Goal: Book appointment/travel/reservation

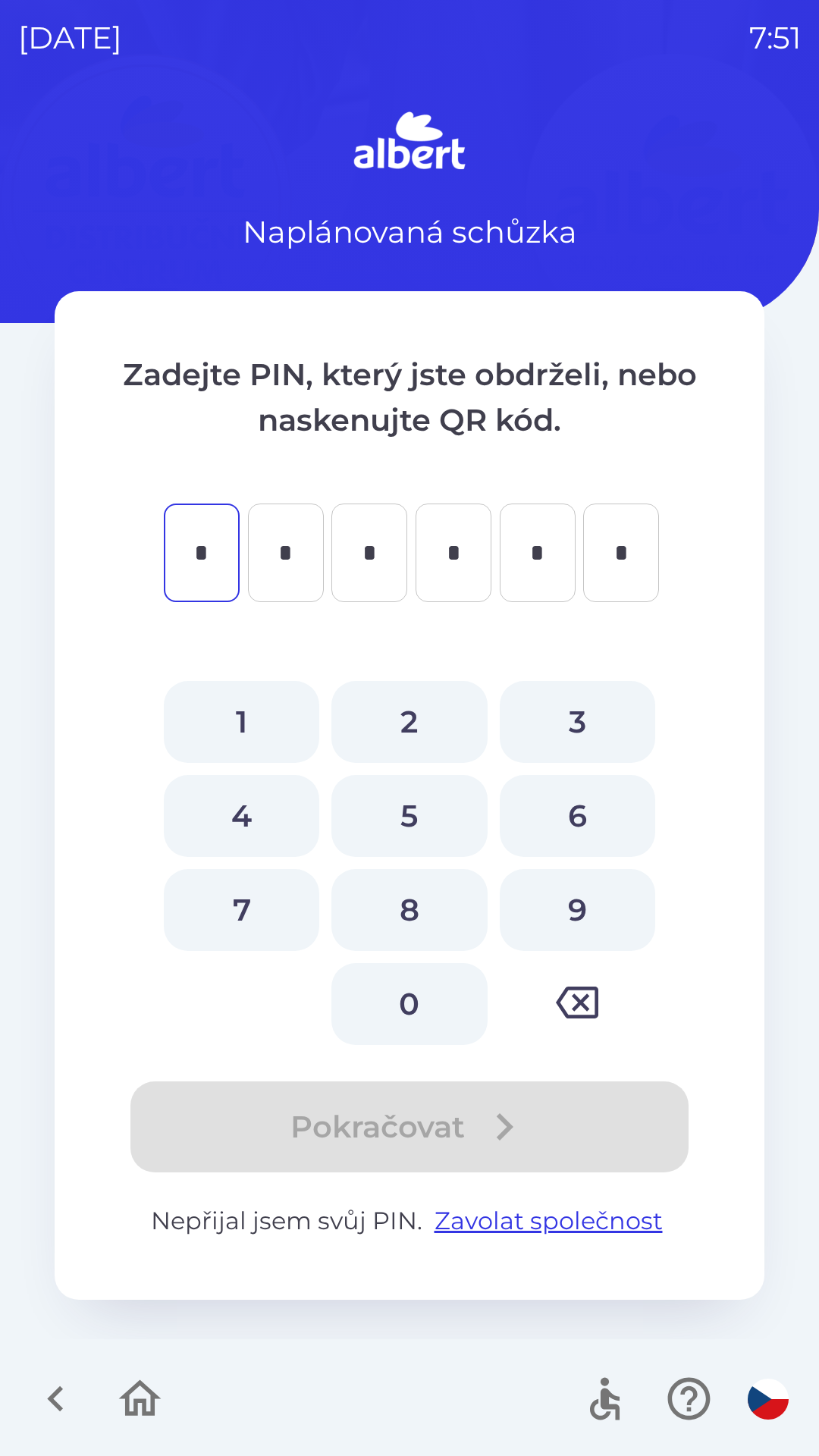
click at [385, 708] on button "2" at bounding box center [410, 722] width 156 height 82
type input "*"
click at [230, 799] on button "4" at bounding box center [242, 816] width 156 height 82
type input "*"
click at [554, 900] on button "9" at bounding box center [578, 910] width 156 height 82
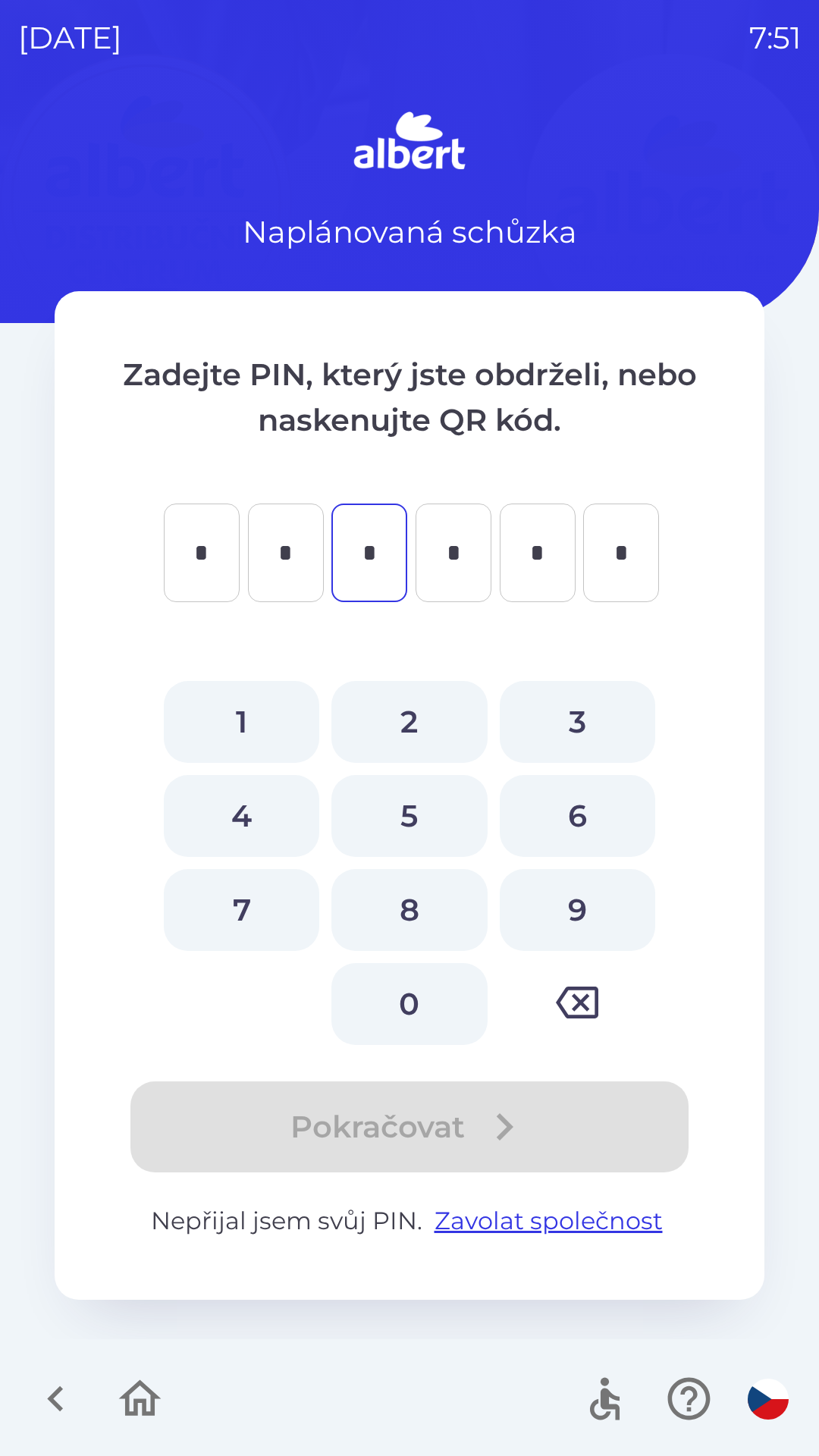
type input "*"
click at [399, 803] on button "5" at bounding box center [410, 816] width 156 height 82
type input "*"
click at [411, 896] on button "8" at bounding box center [410, 910] width 156 height 82
type input "*"
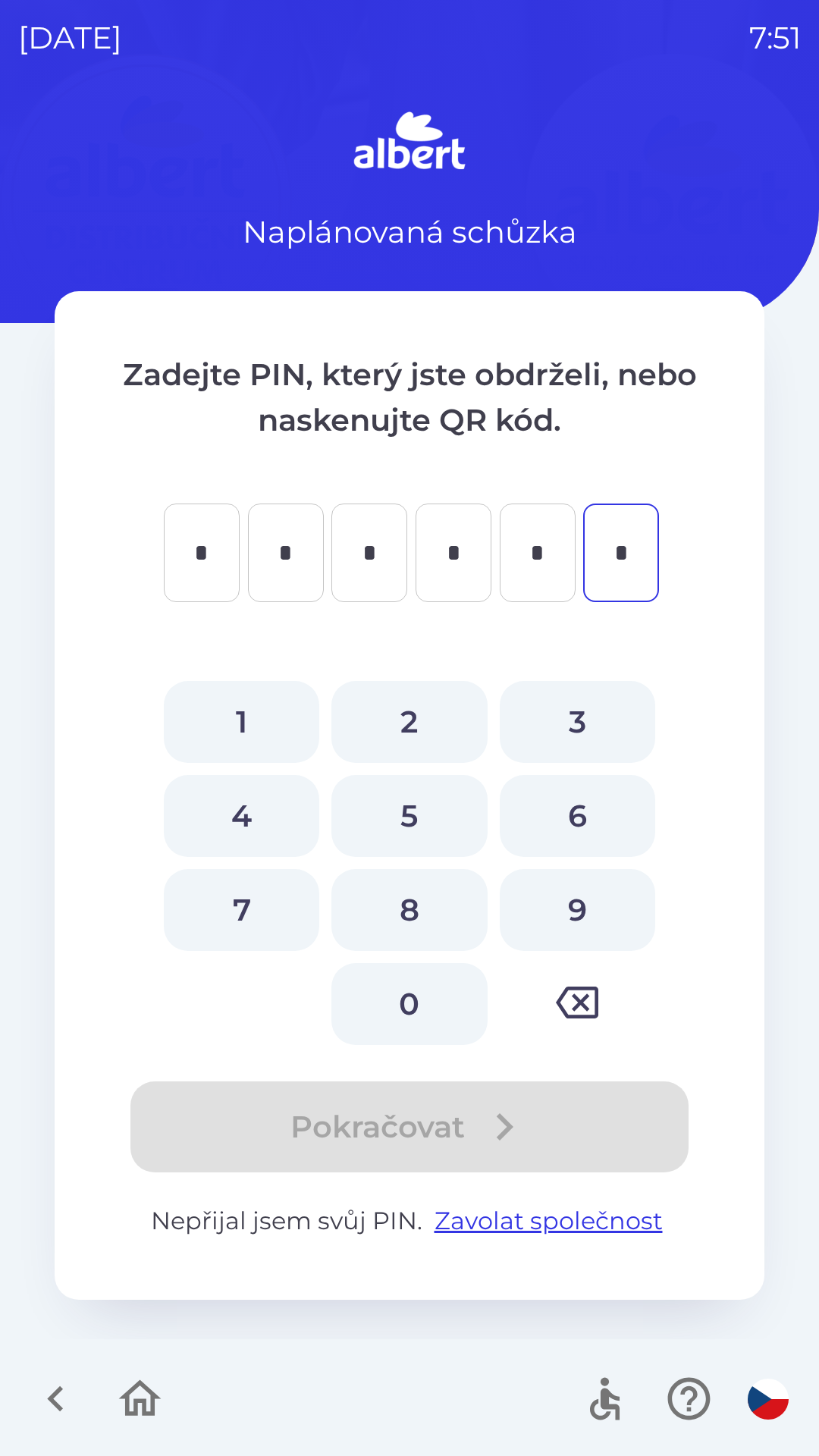
click at [403, 801] on button "5" at bounding box center [410, 816] width 156 height 82
type input "*"
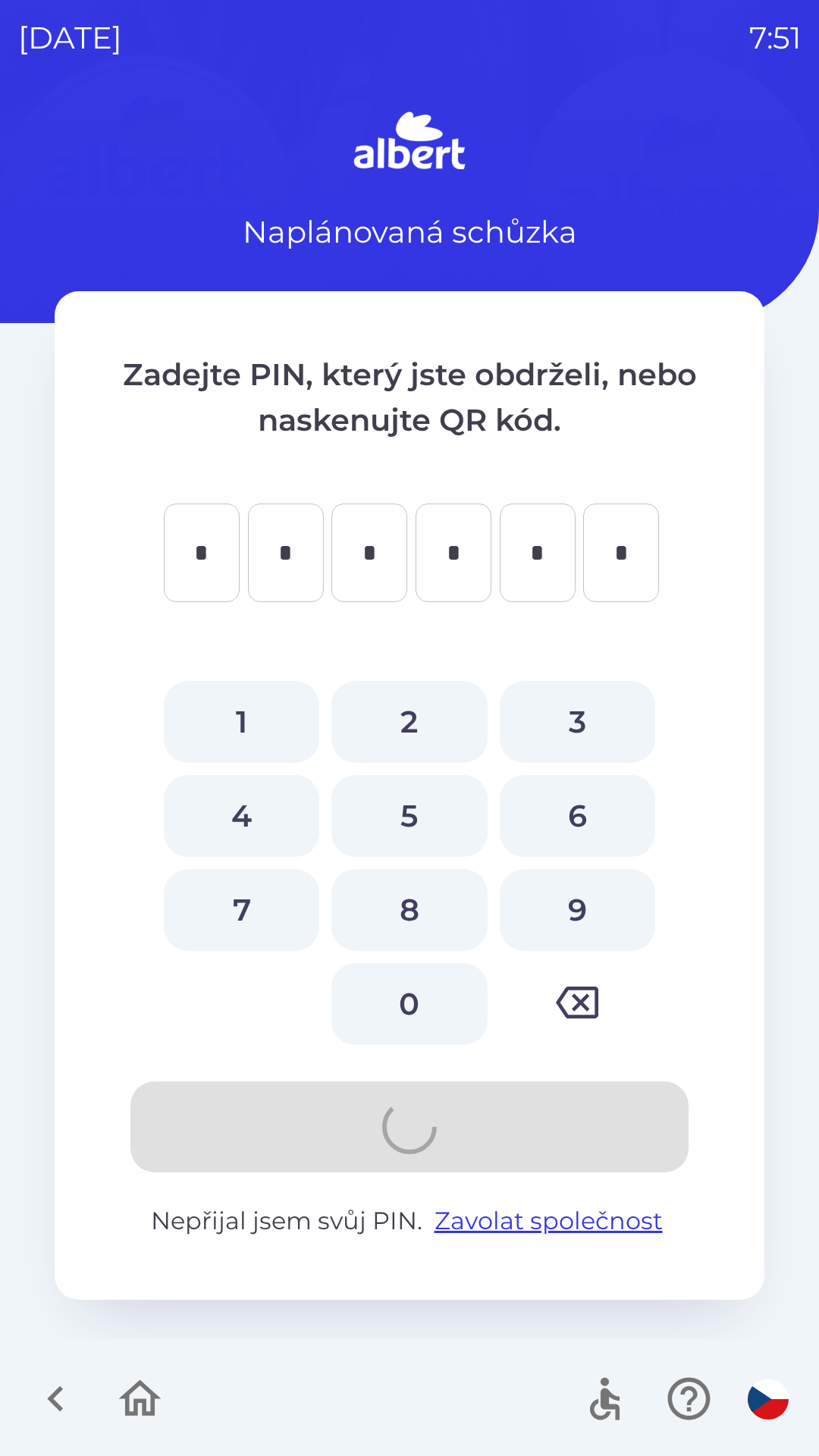
type input "*"
click at [395, 731] on button "2" at bounding box center [410, 722] width 156 height 82
type input "*"
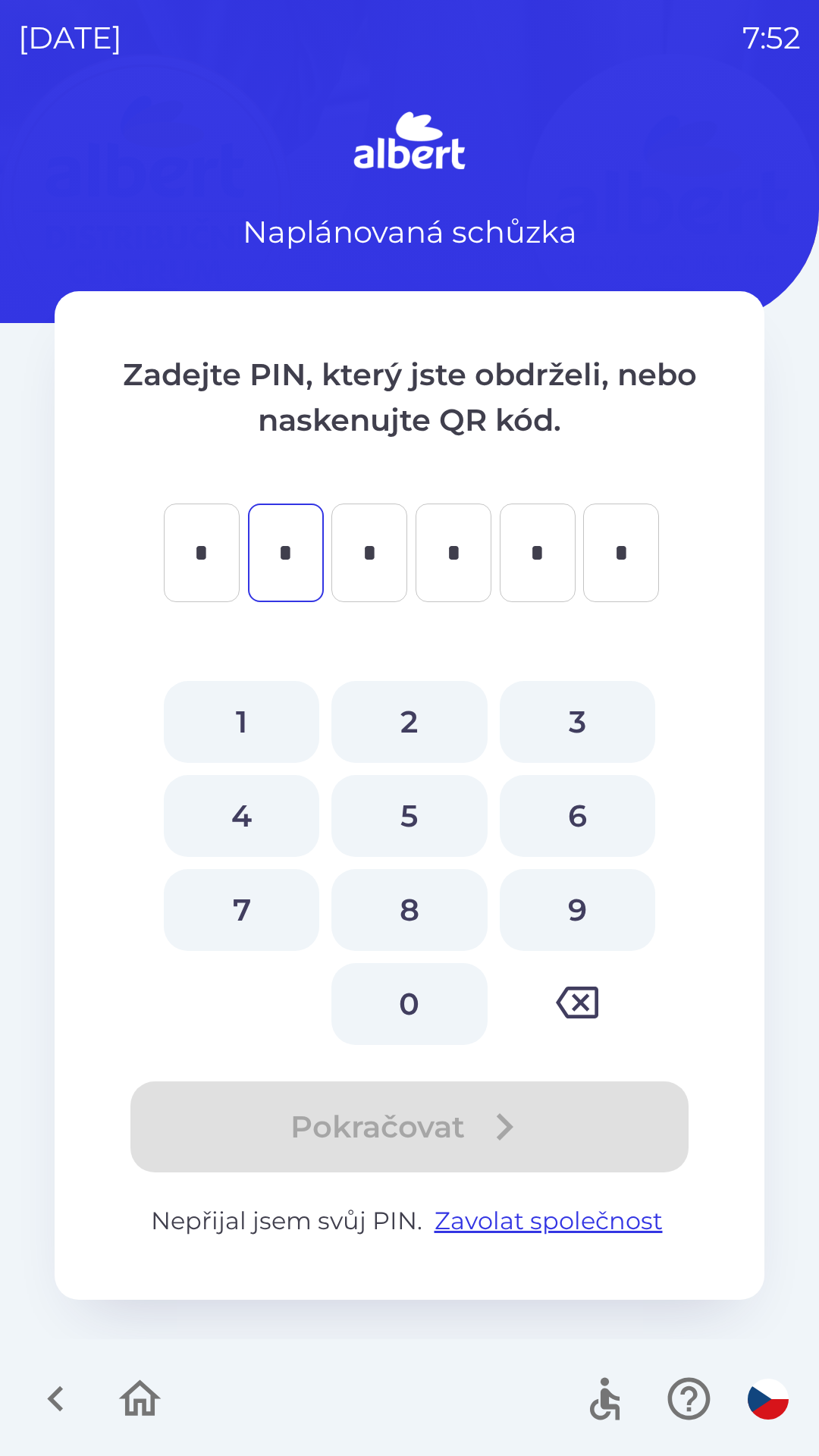
click at [210, 791] on button "4" at bounding box center [242, 816] width 156 height 82
type input "*"
click at [568, 900] on button "9" at bounding box center [578, 910] width 156 height 82
type input "*"
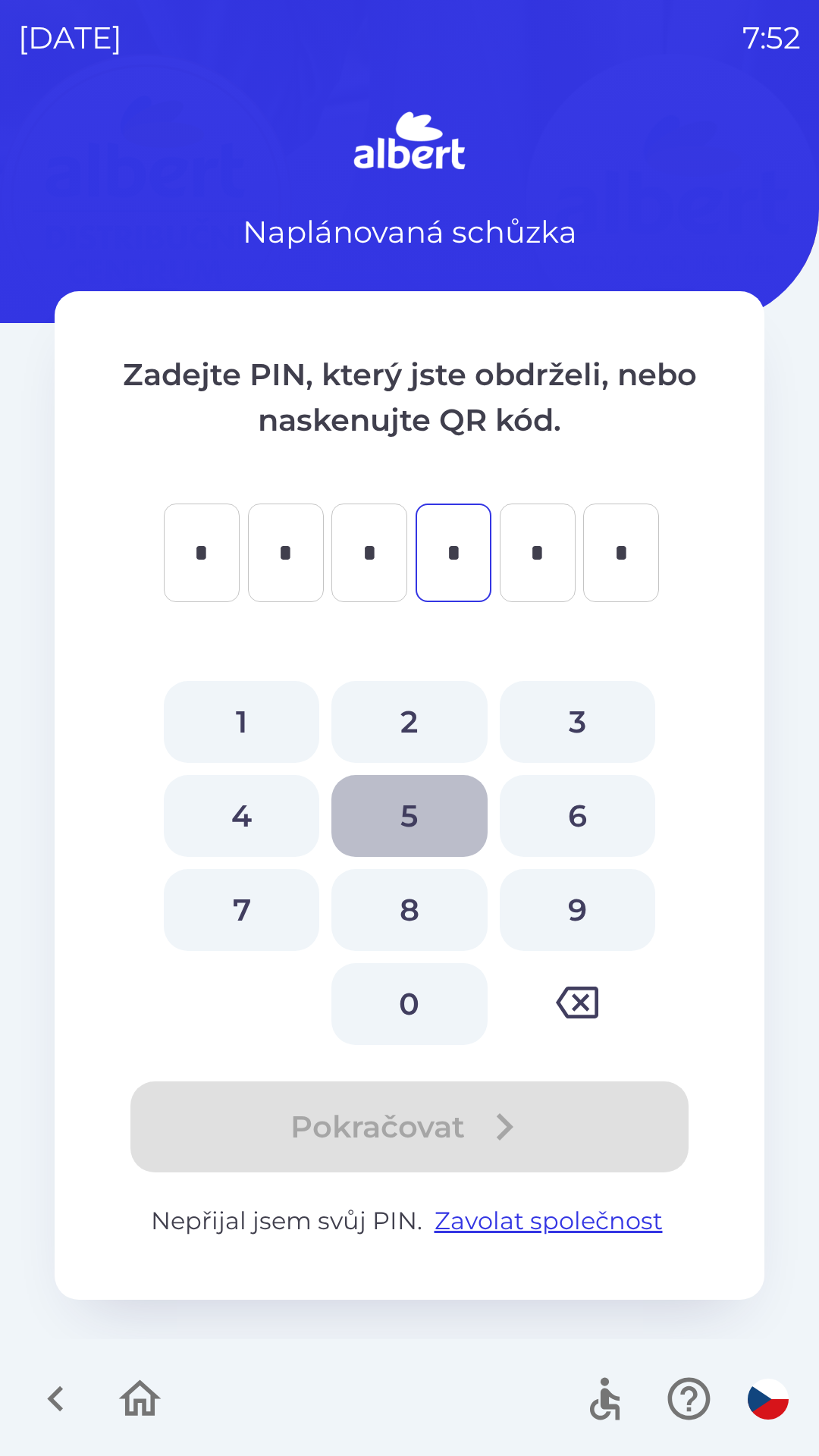
click at [410, 807] on button "5" at bounding box center [410, 816] width 156 height 82
type input "*"
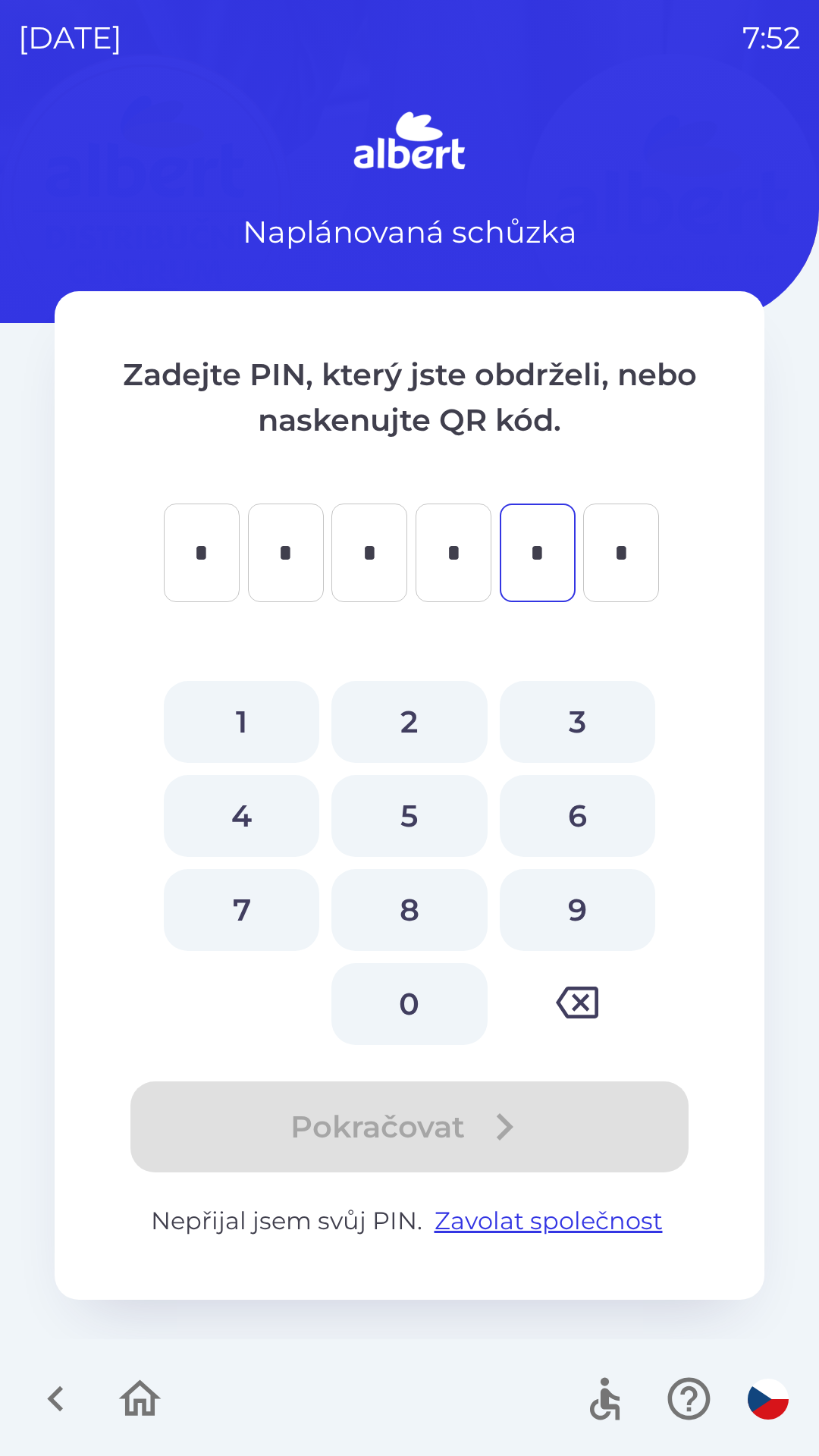
click at [401, 901] on button "8" at bounding box center [410, 910] width 156 height 82
type input "*"
click at [396, 815] on button "5" at bounding box center [410, 816] width 156 height 82
type input "*"
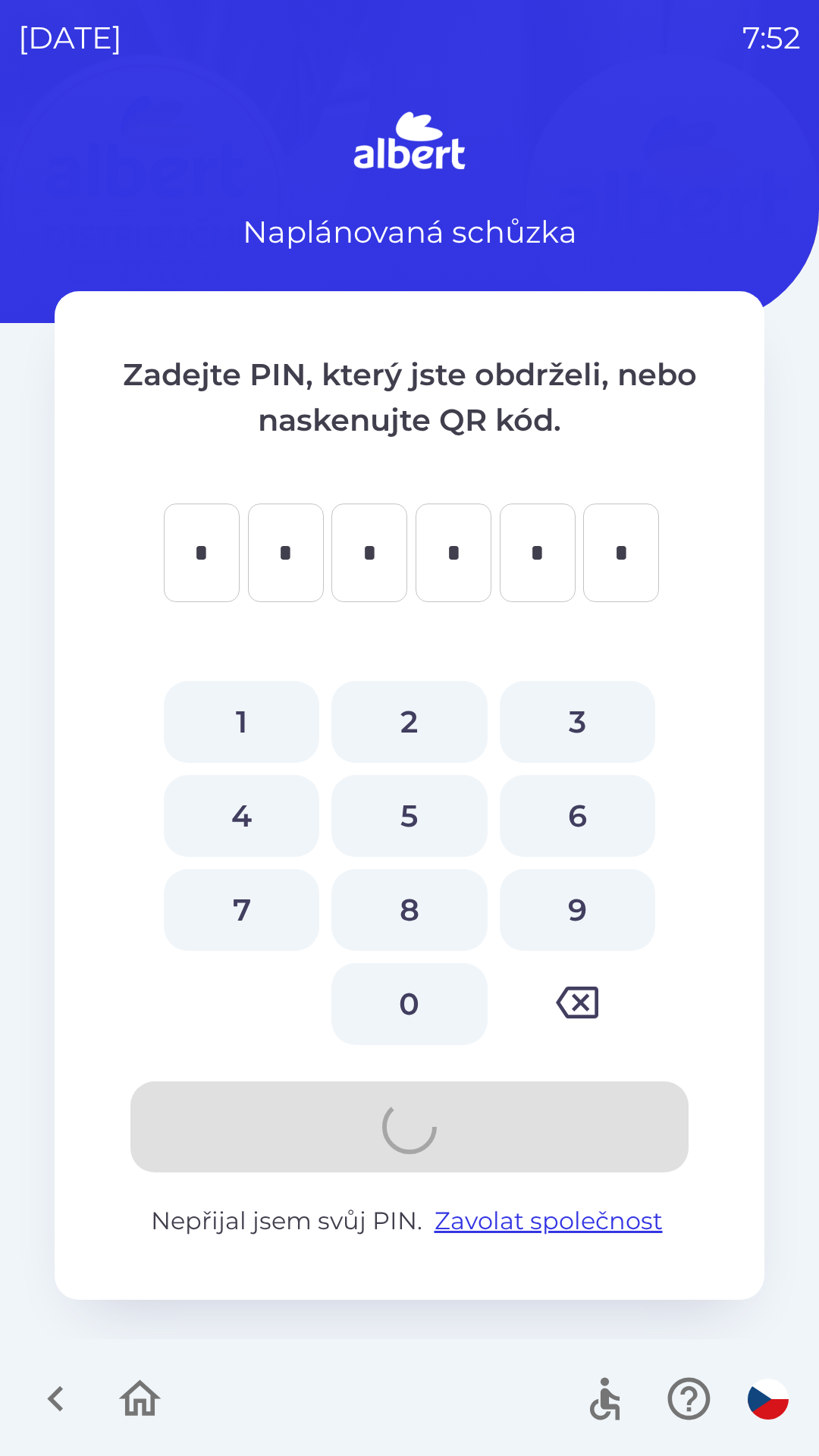
type input "*"
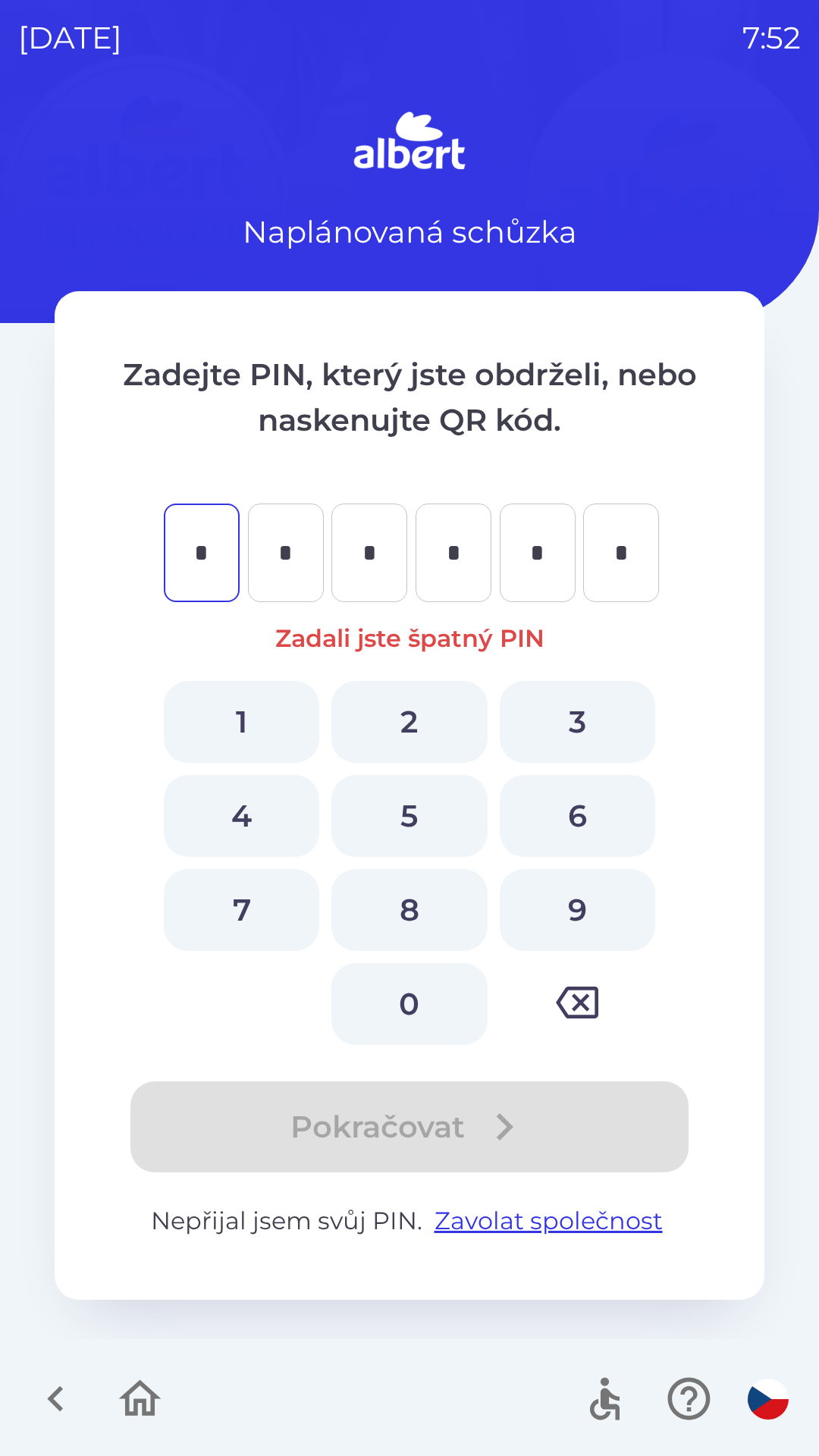
click at [414, 710] on button "2" at bounding box center [410, 722] width 156 height 82
type input "*"
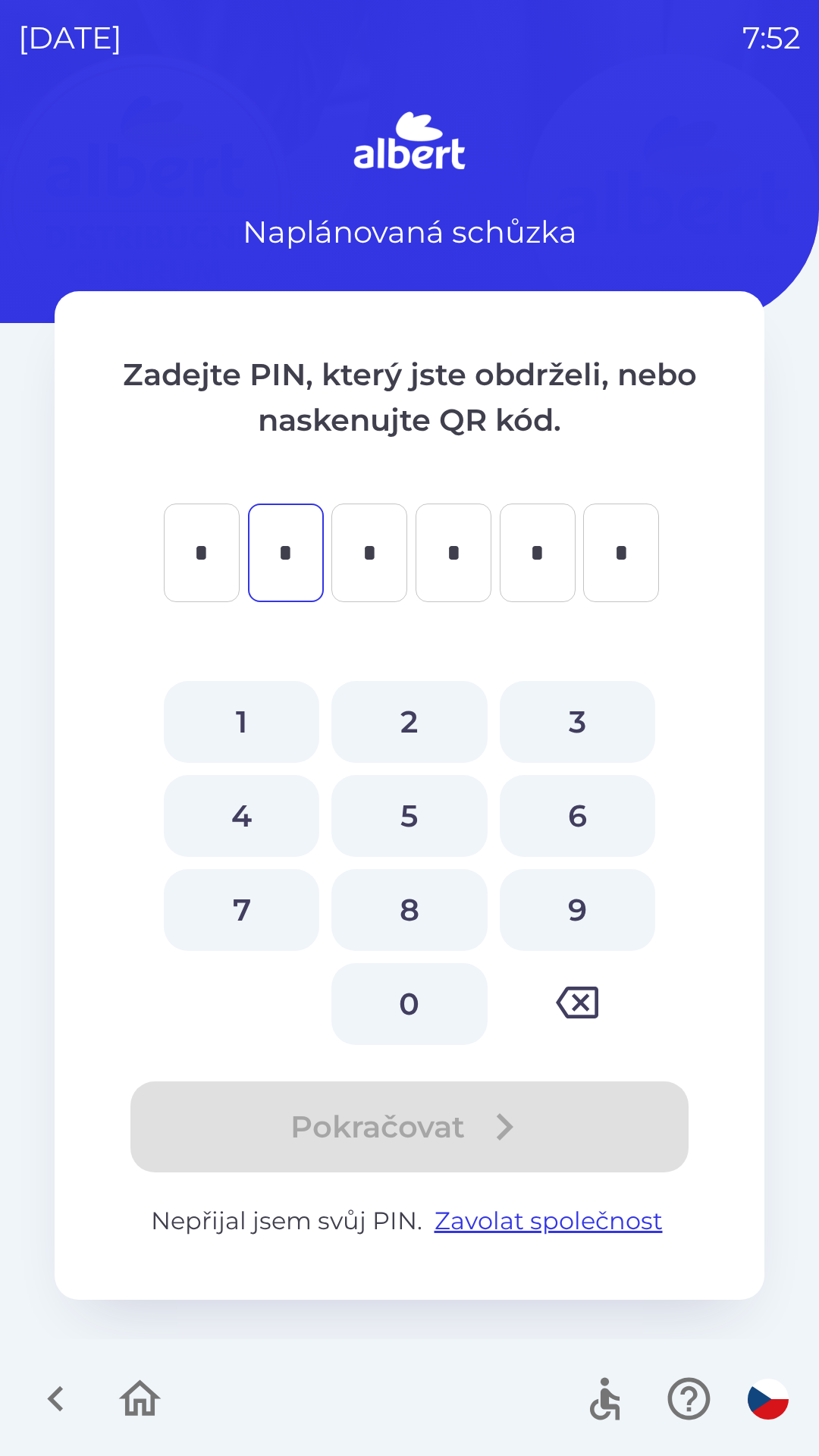
click at [231, 786] on button "4" at bounding box center [242, 816] width 156 height 82
type input "*"
click at [570, 885] on button "9" at bounding box center [578, 910] width 156 height 82
type input "*"
click at [569, 895] on button "9" at bounding box center [578, 910] width 156 height 82
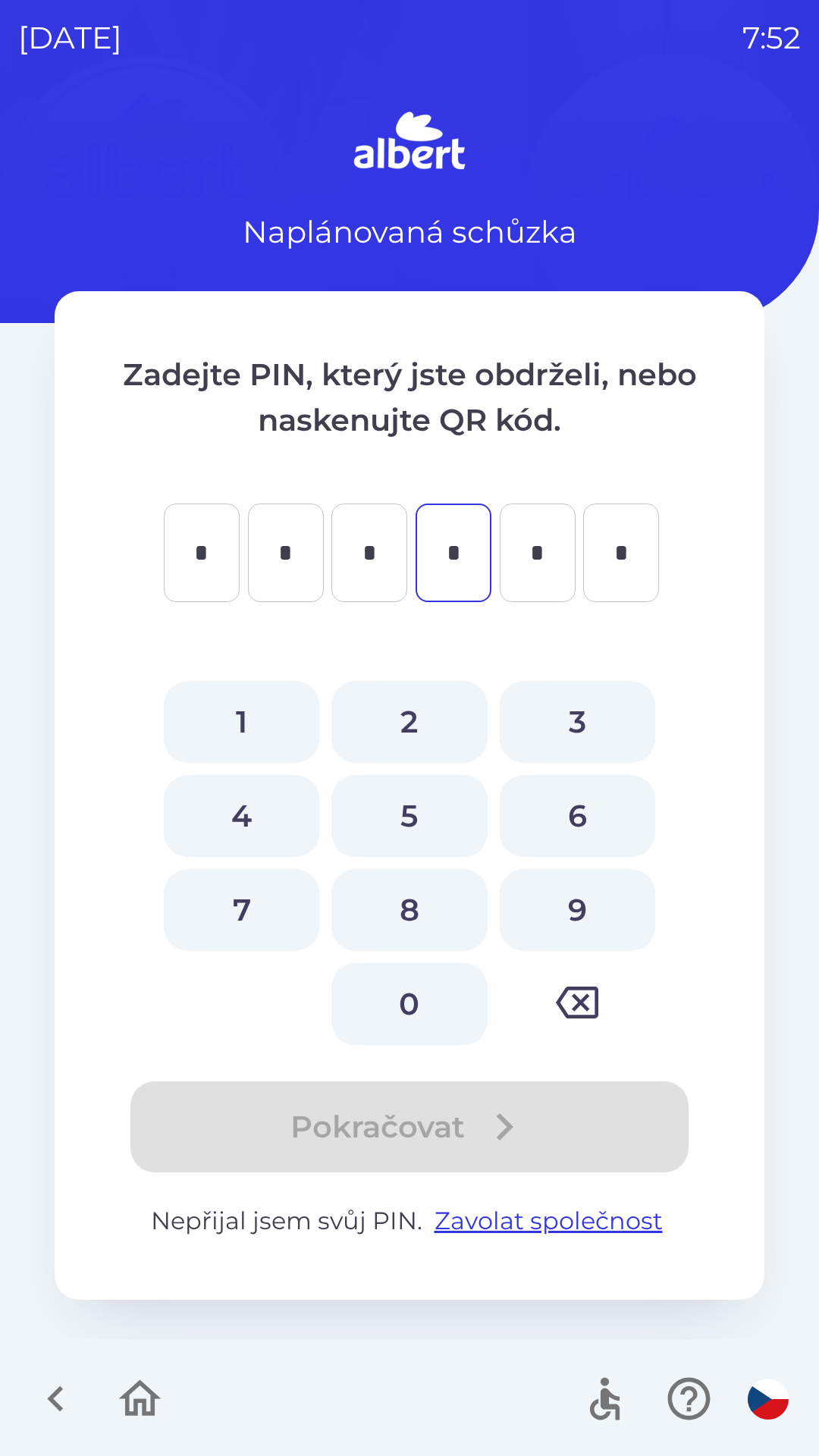
type input "*"
click at [394, 891] on button "8" at bounding box center [410, 910] width 156 height 82
type input "*"
click at [414, 693] on button "2" at bounding box center [410, 722] width 156 height 82
type input "*"
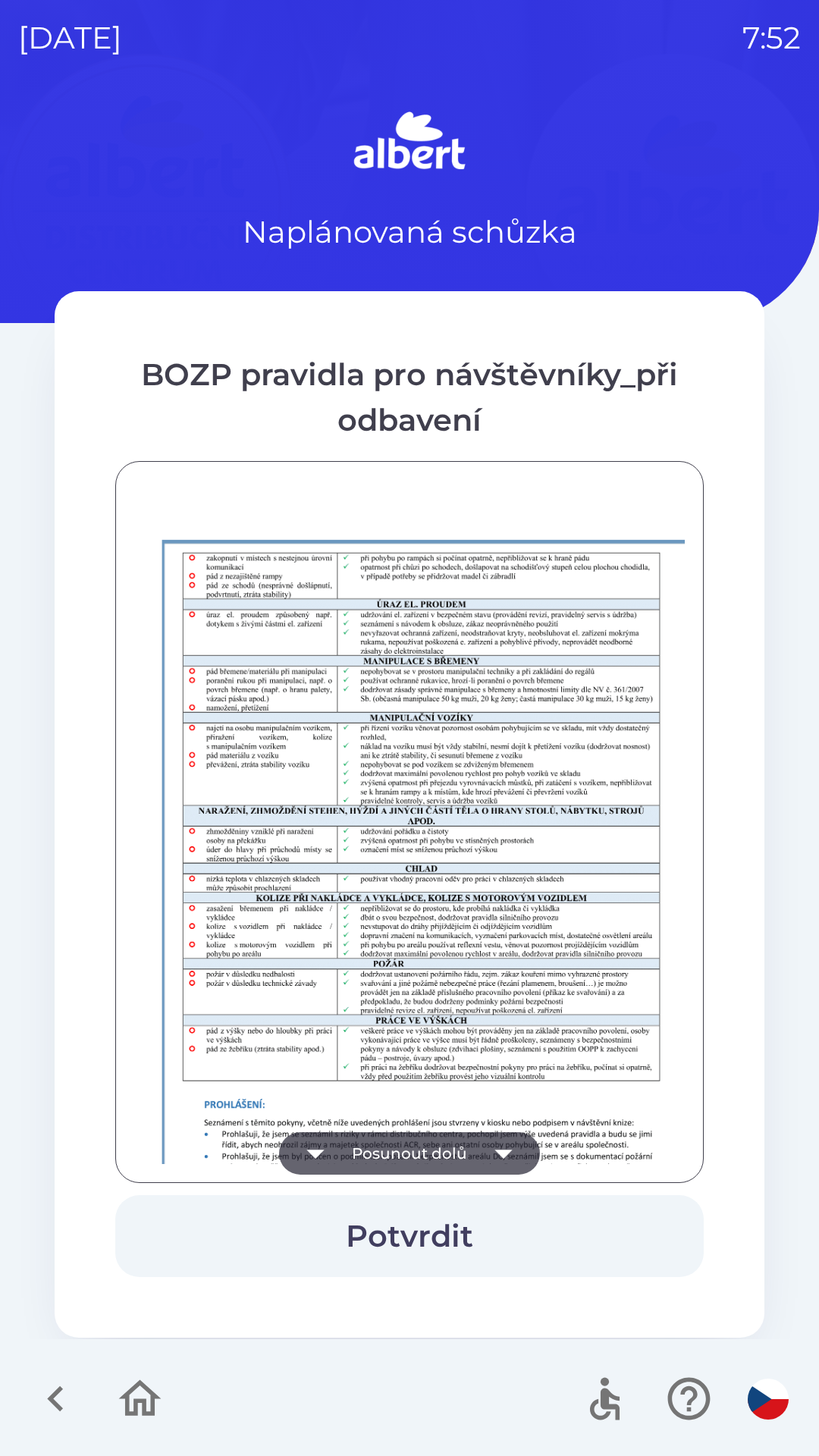
scroll to position [1064, 0]
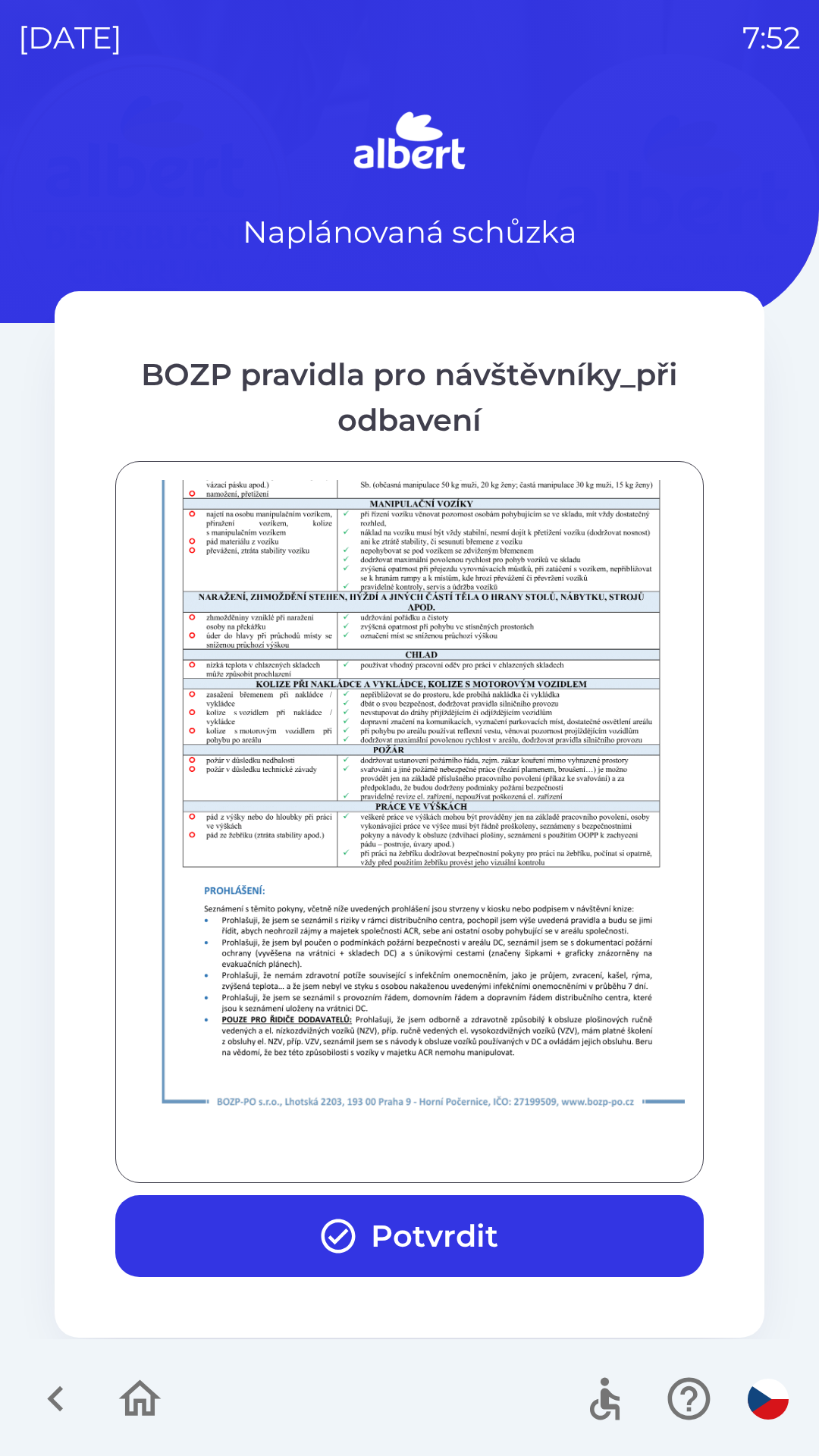
click at [385, 1215] on button "Potvrdit" at bounding box center [410, 1236] width 589 height 82
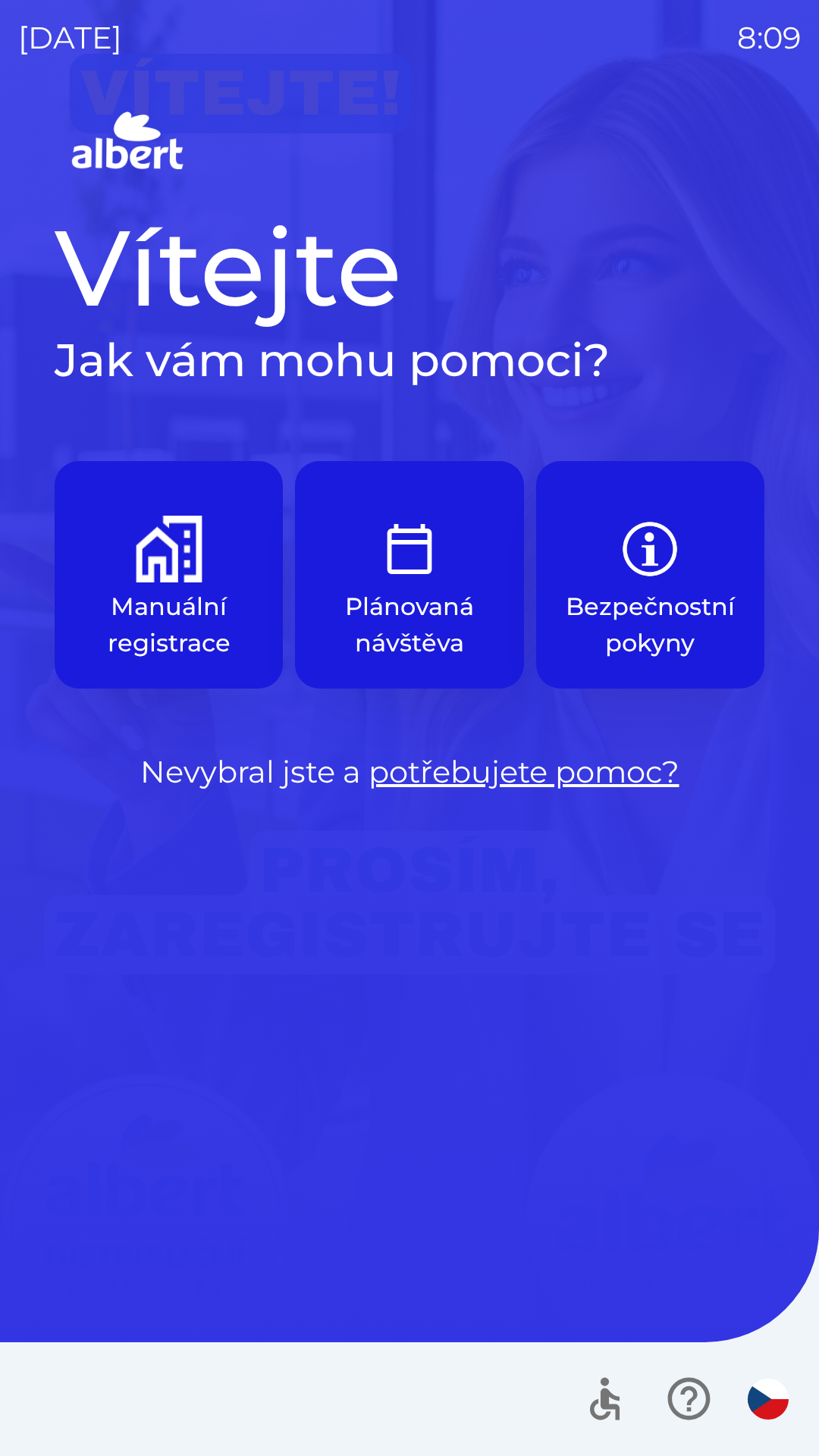
click at [155, 615] on p "Manuální registrace" at bounding box center [169, 624] width 156 height 73
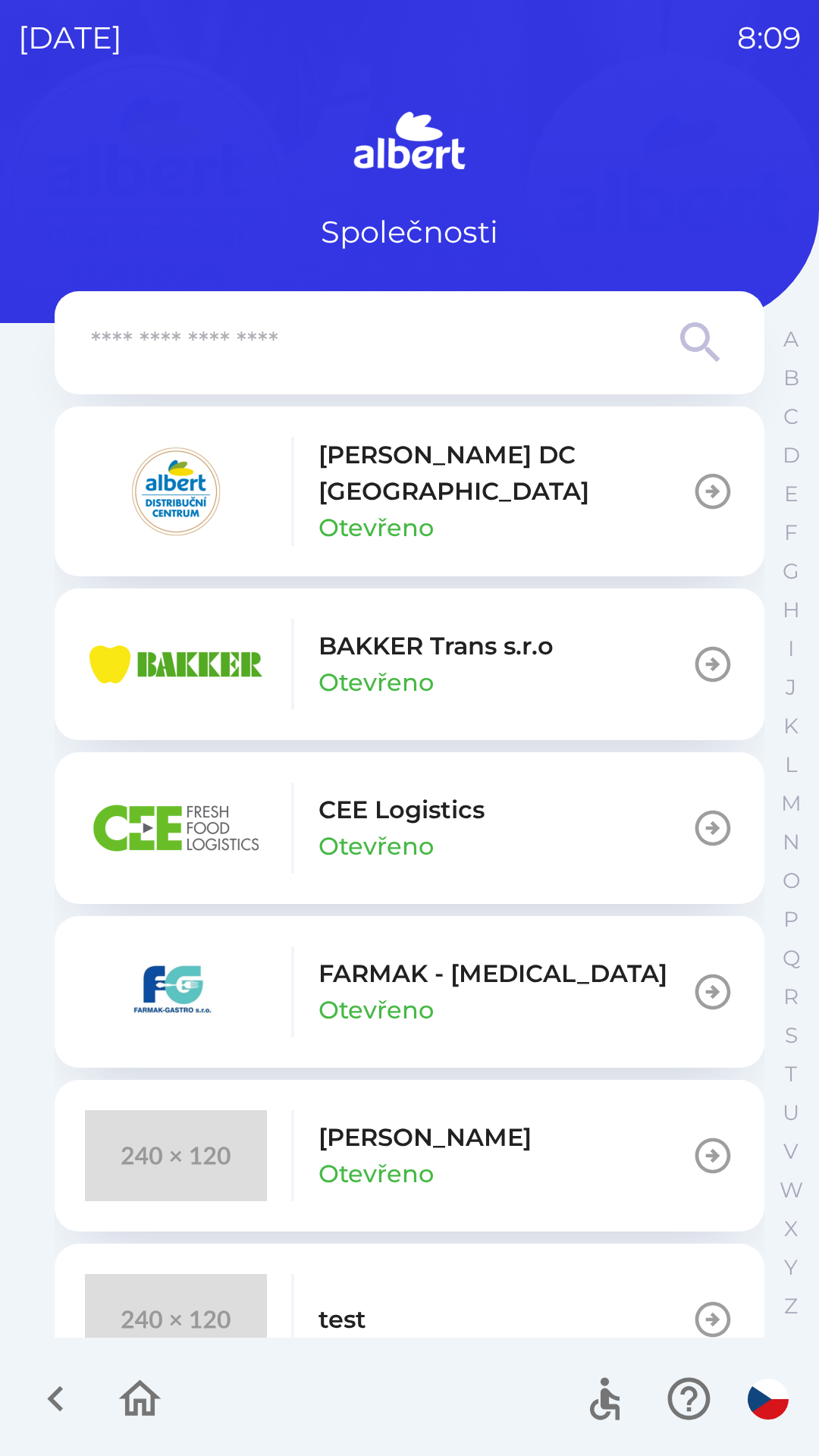
click at [646, 344] on input "text" at bounding box center [379, 344] width 577 height 42
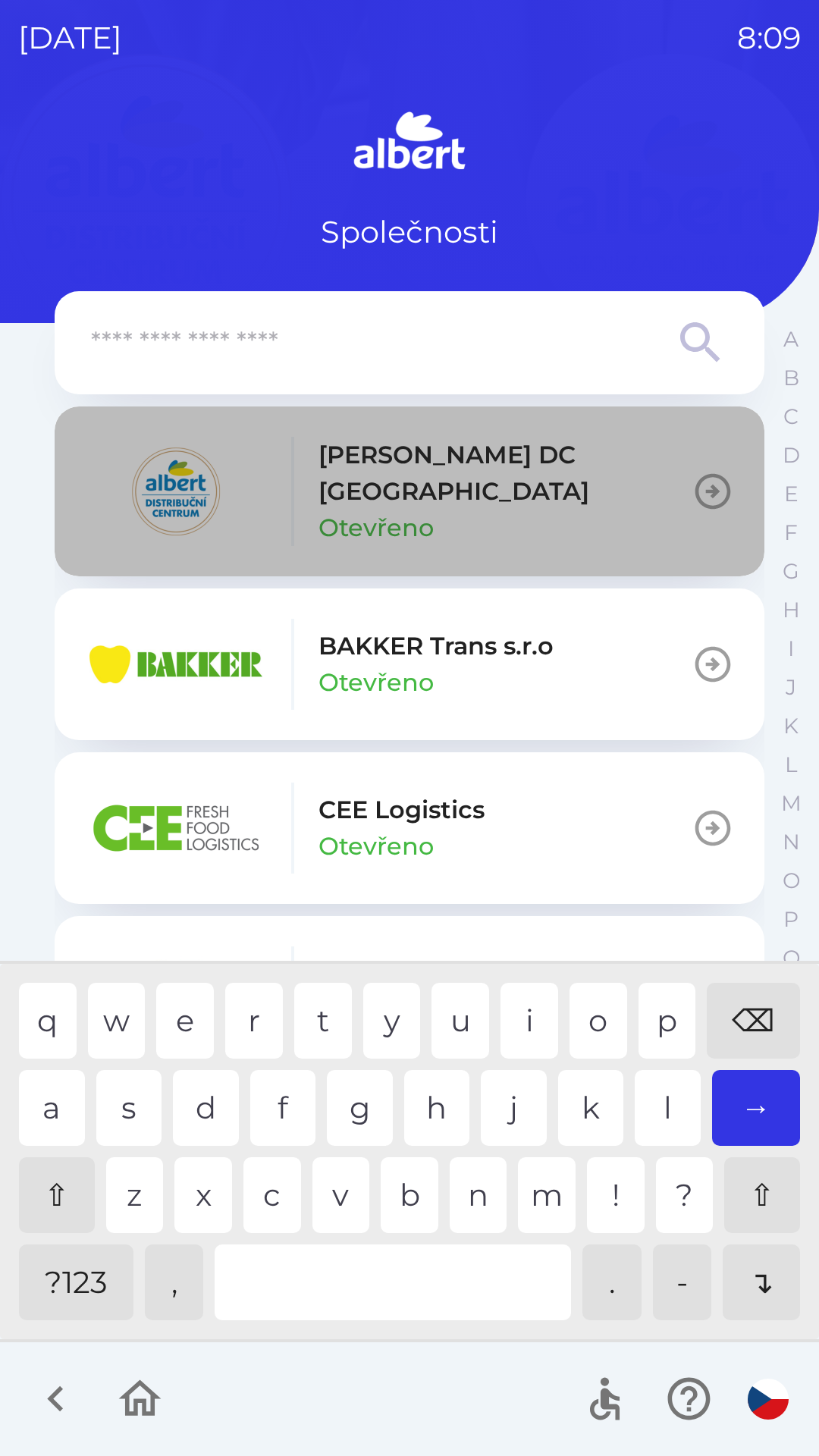
click at [676, 484] on button "[PERSON_NAME] DC [GEOGRAPHIC_DATA] Otevřeno" at bounding box center [410, 491] width 710 height 170
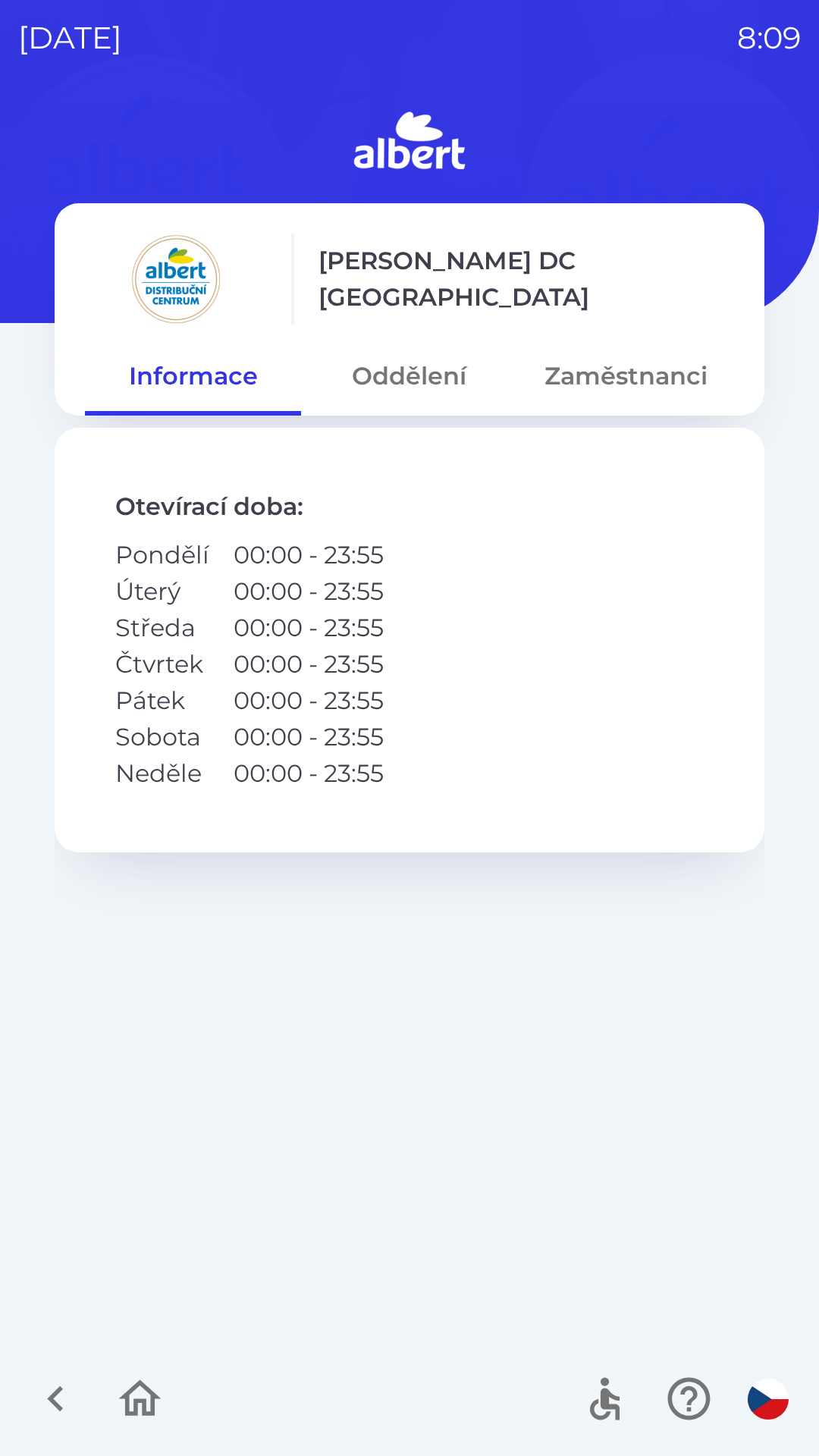
click at [613, 388] on button "Zaměstnanci" at bounding box center [625, 376] width 216 height 55
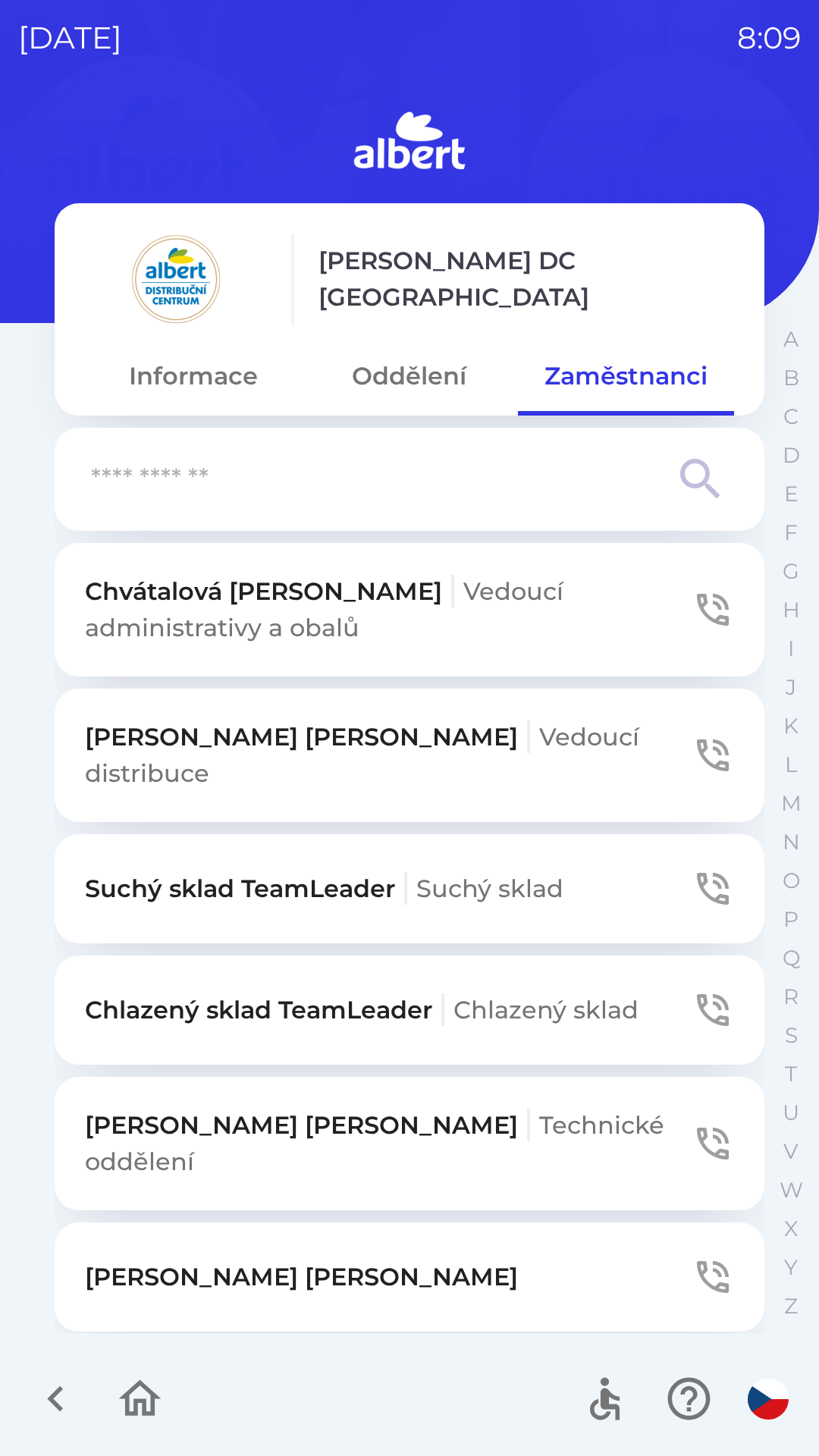
click at [369, 463] on input "text" at bounding box center [379, 480] width 577 height 42
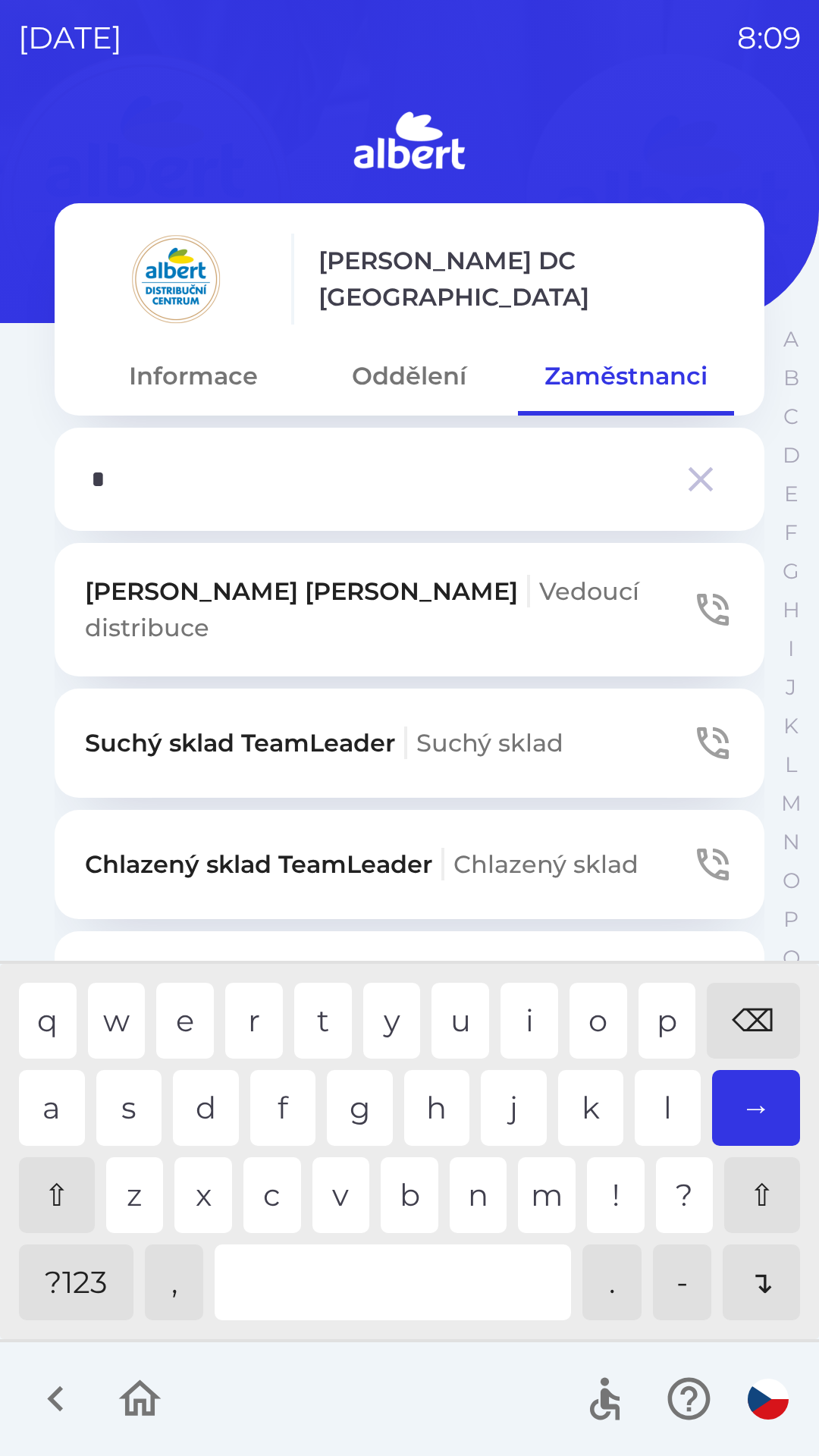
click at [121, 1115] on div "s" at bounding box center [129, 1108] width 66 height 75
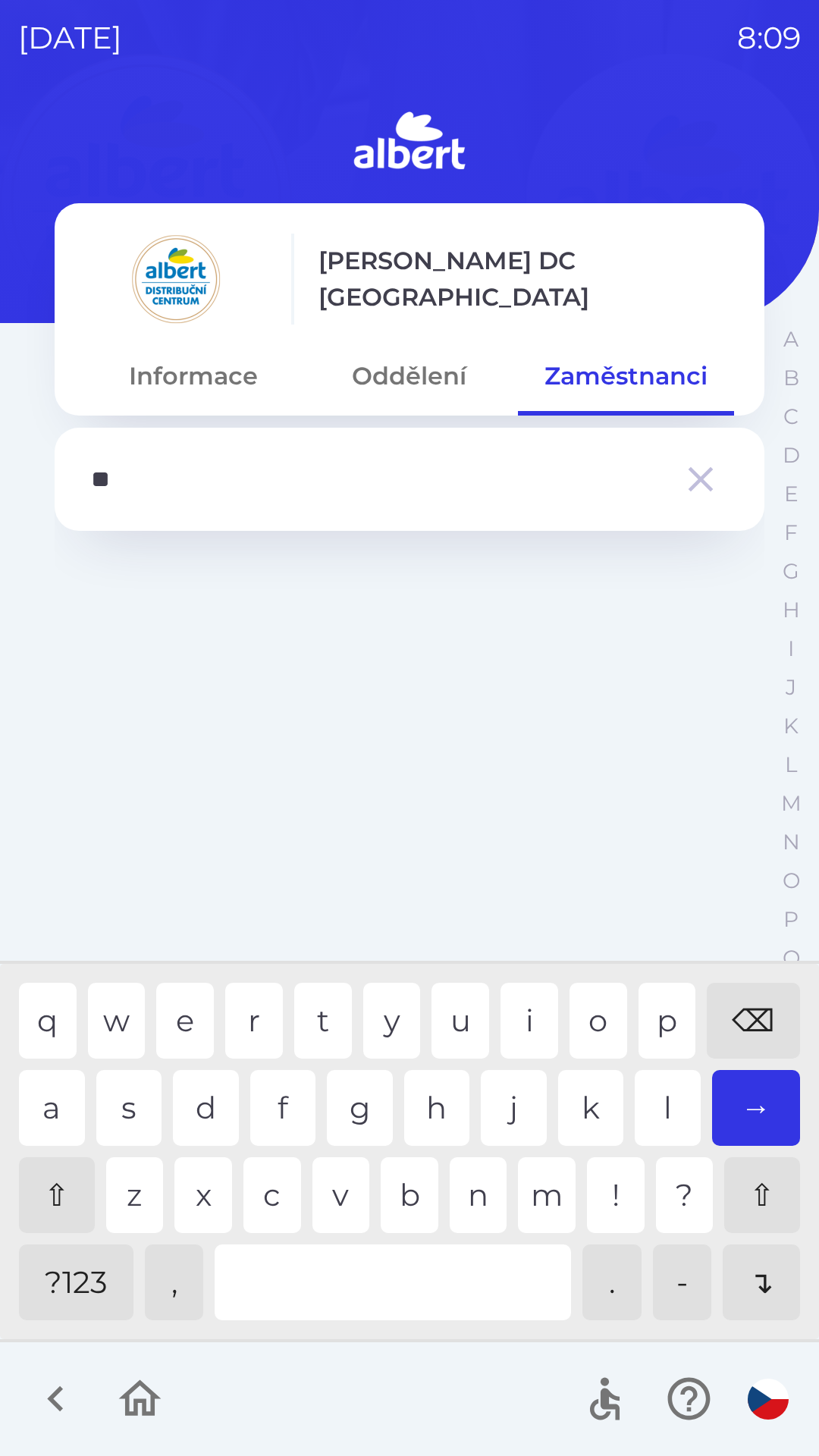
type input "*"
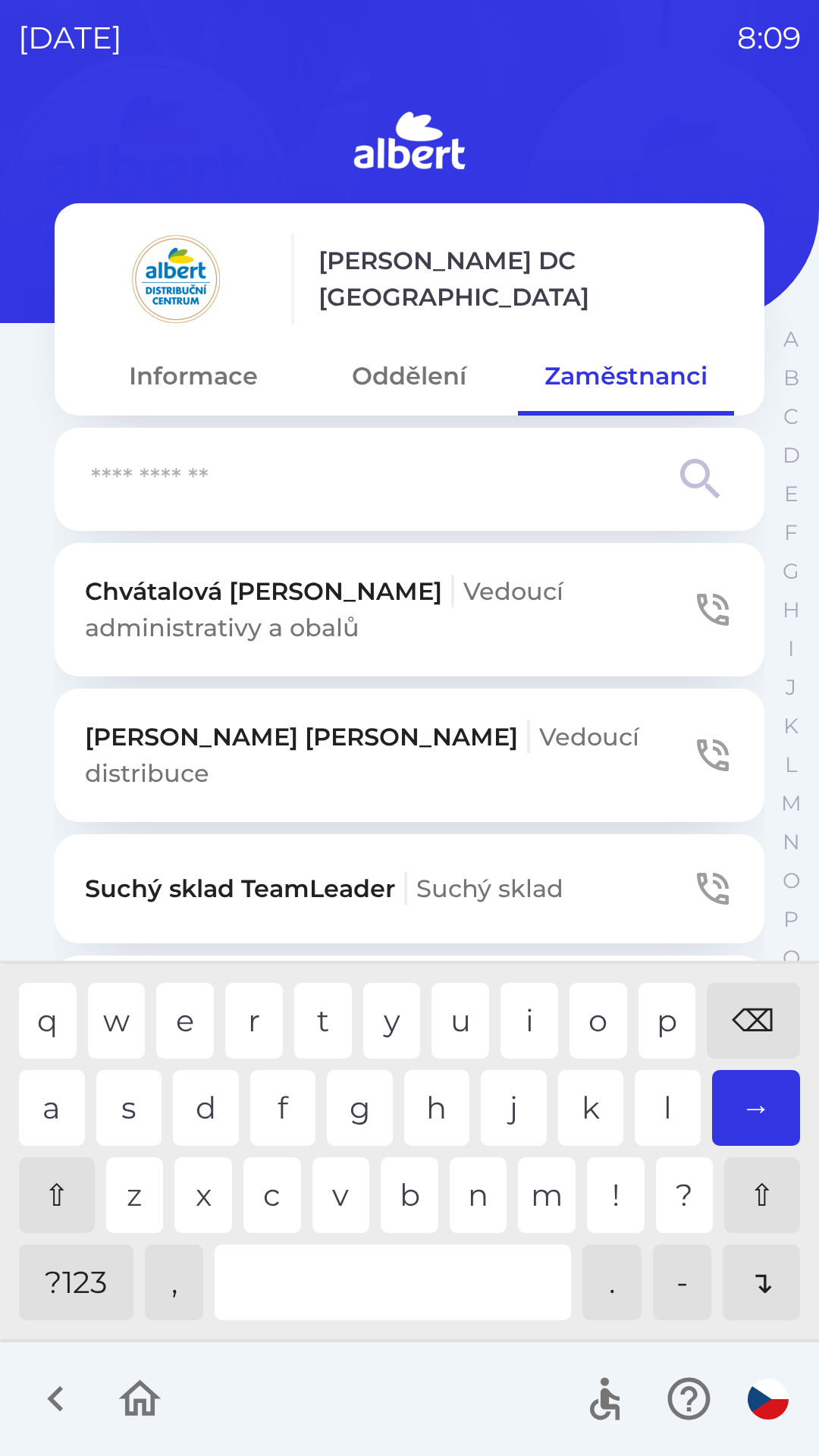
click at [741, 1040] on div "⌫" at bounding box center [754, 1020] width 93 height 75
click at [414, 371] on button "Oddělení" at bounding box center [409, 376] width 216 height 55
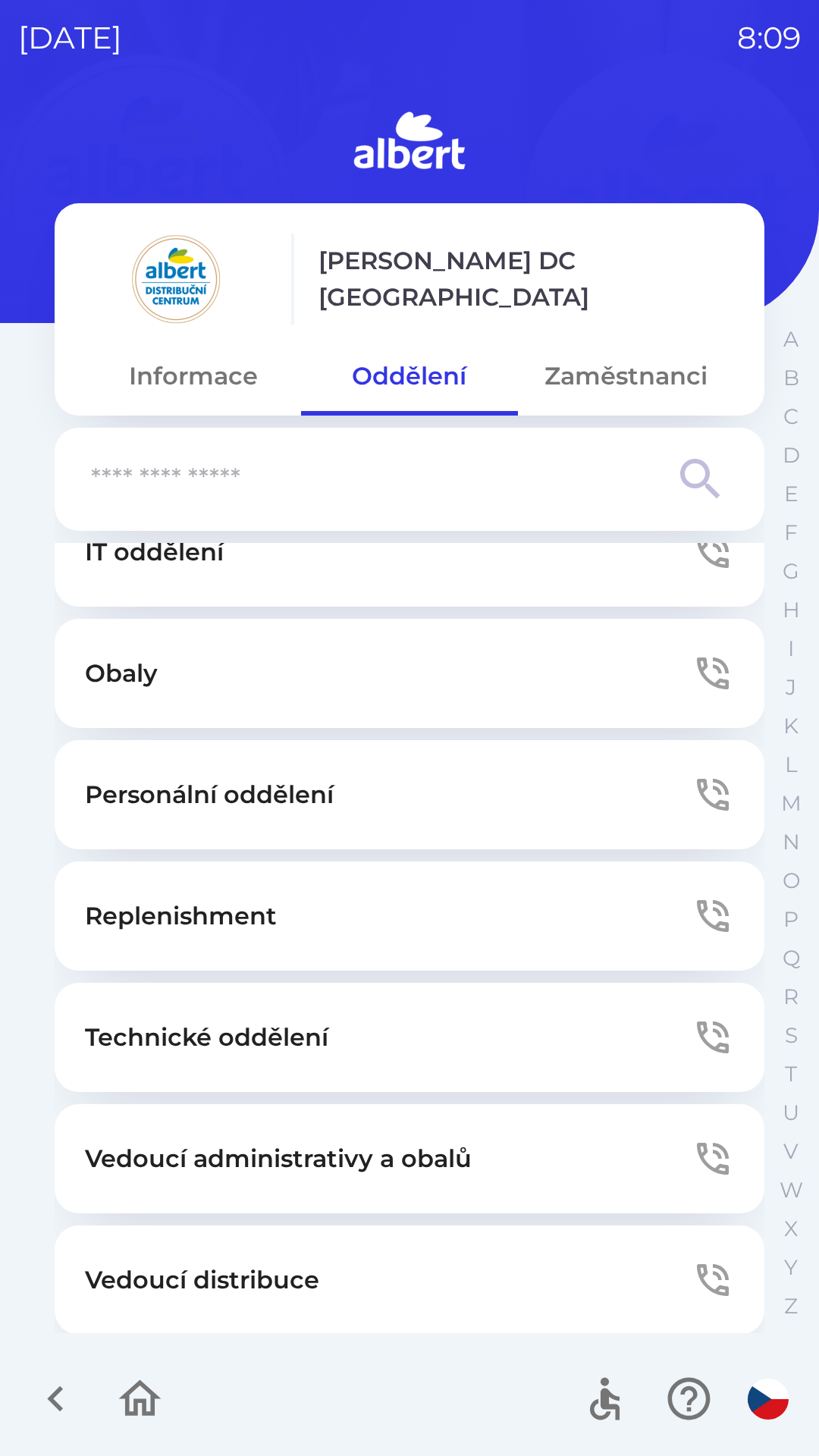
scroll to position [411, 0]
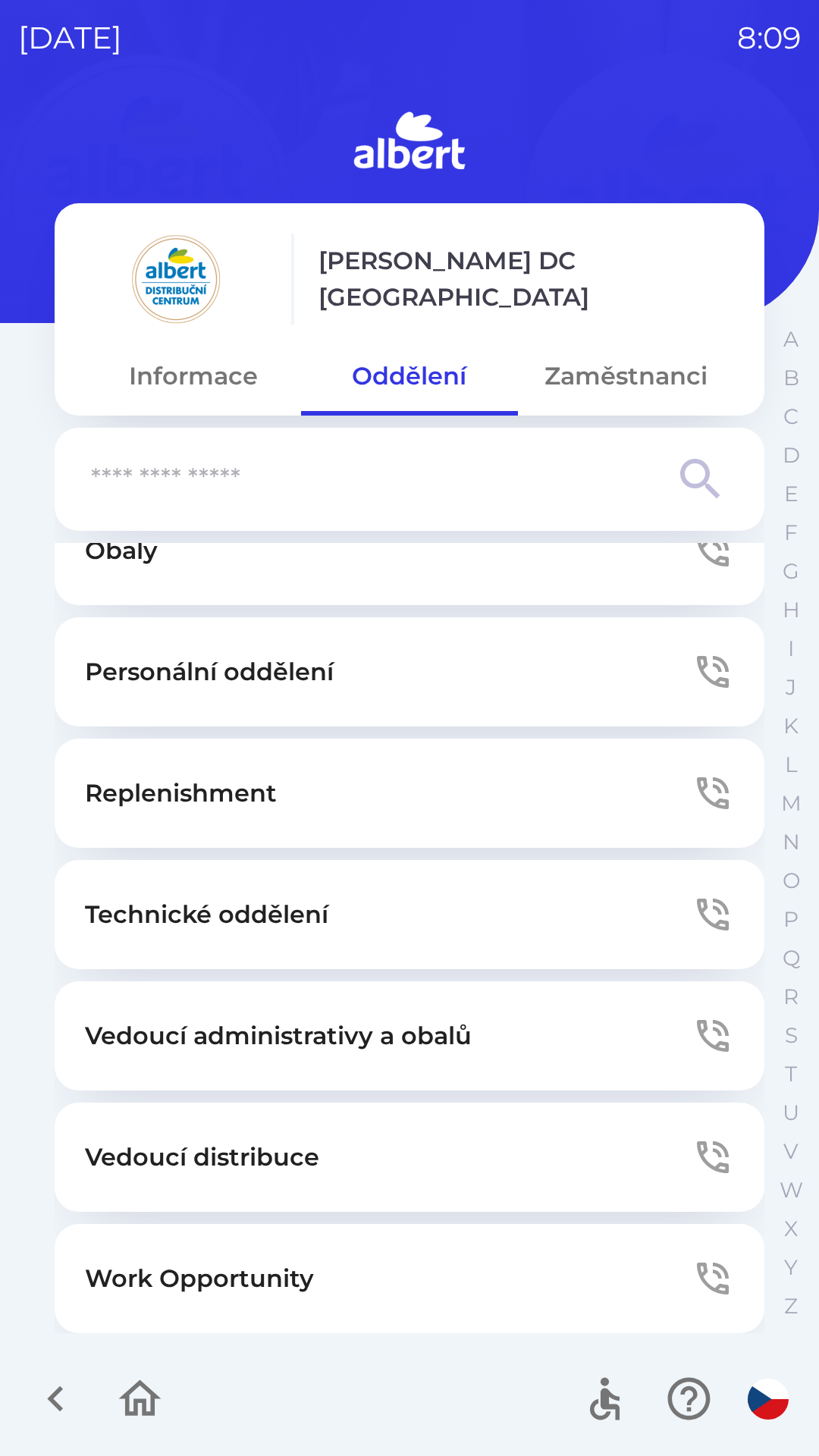
click at [185, 384] on button "Informace" at bounding box center [193, 376] width 216 height 55
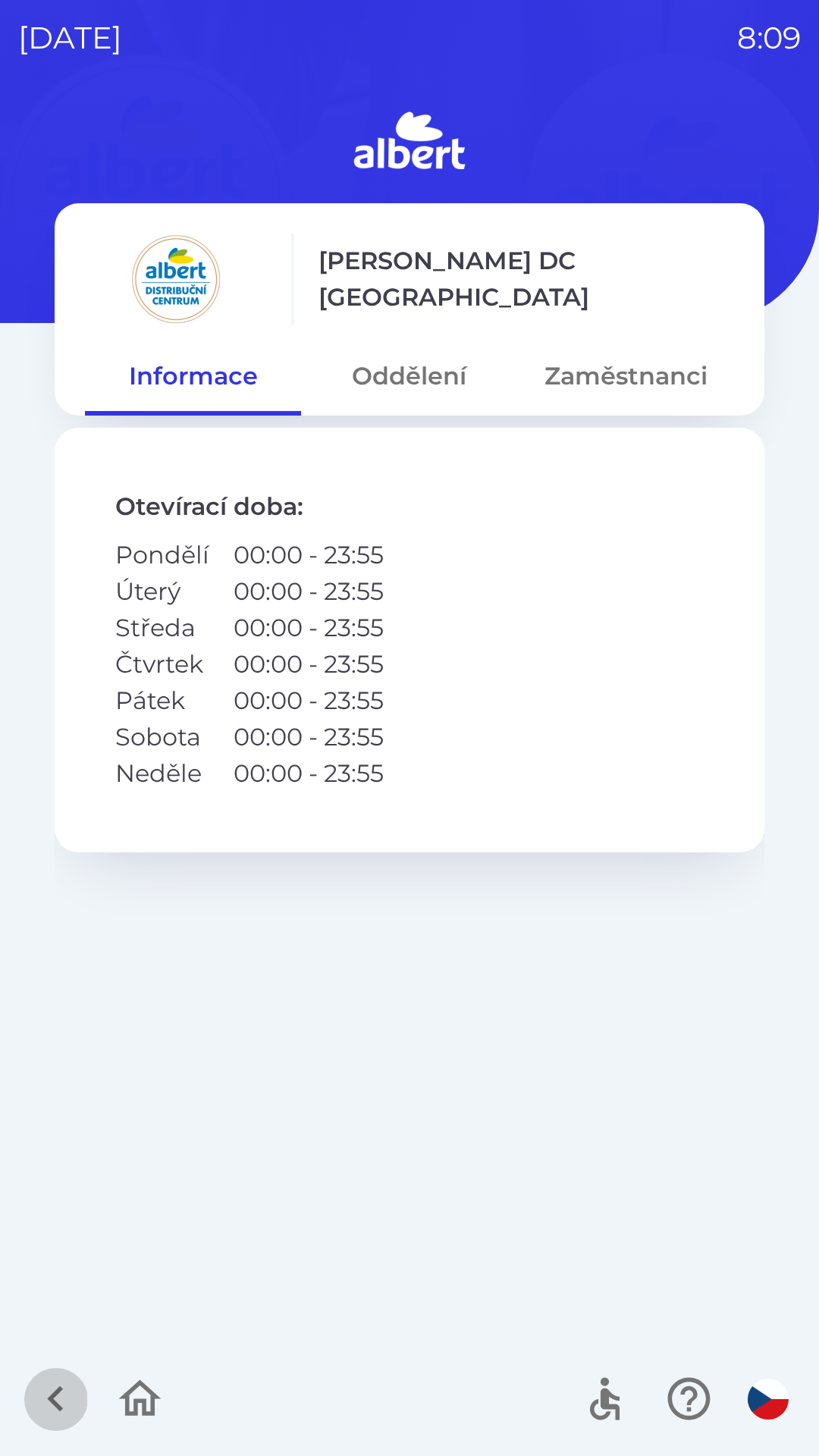
click at [43, 1405] on icon "button" at bounding box center [55, 1398] width 51 height 51
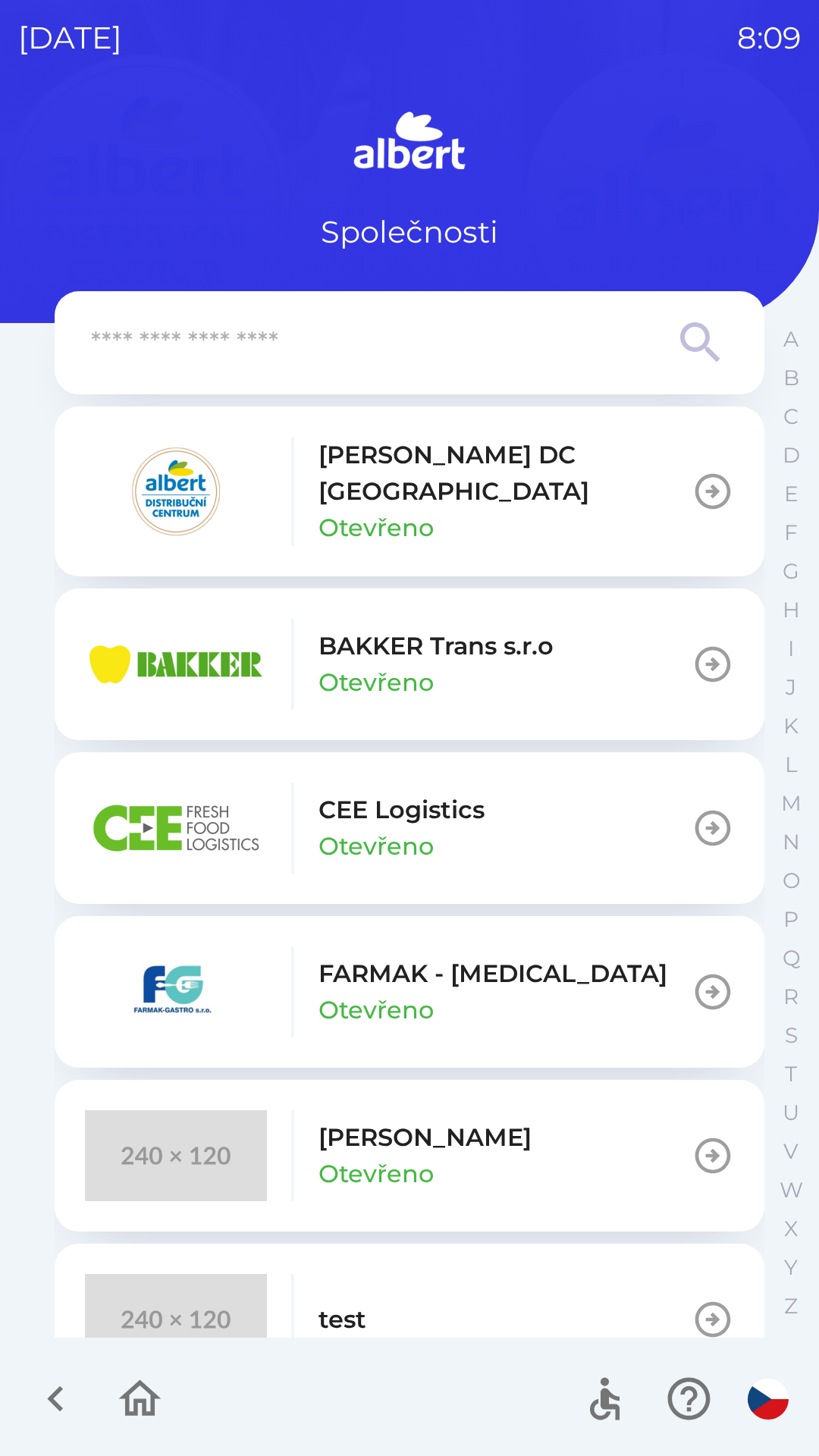
click at [351, 351] on input "text" at bounding box center [379, 344] width 577 height 42
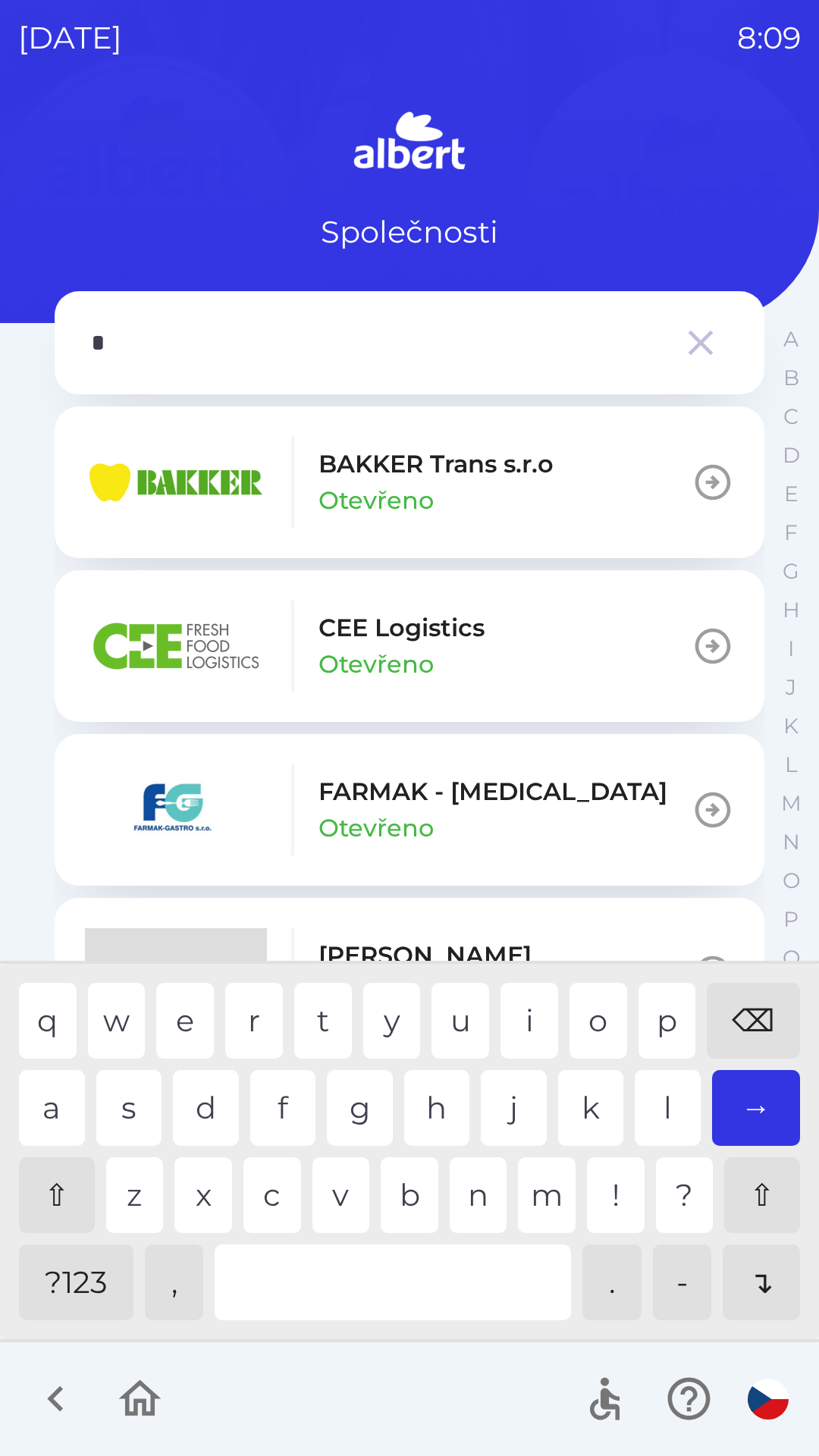
click at [131, 1103] on div "s" at bounding box center [129, 1108] width 66 height 75
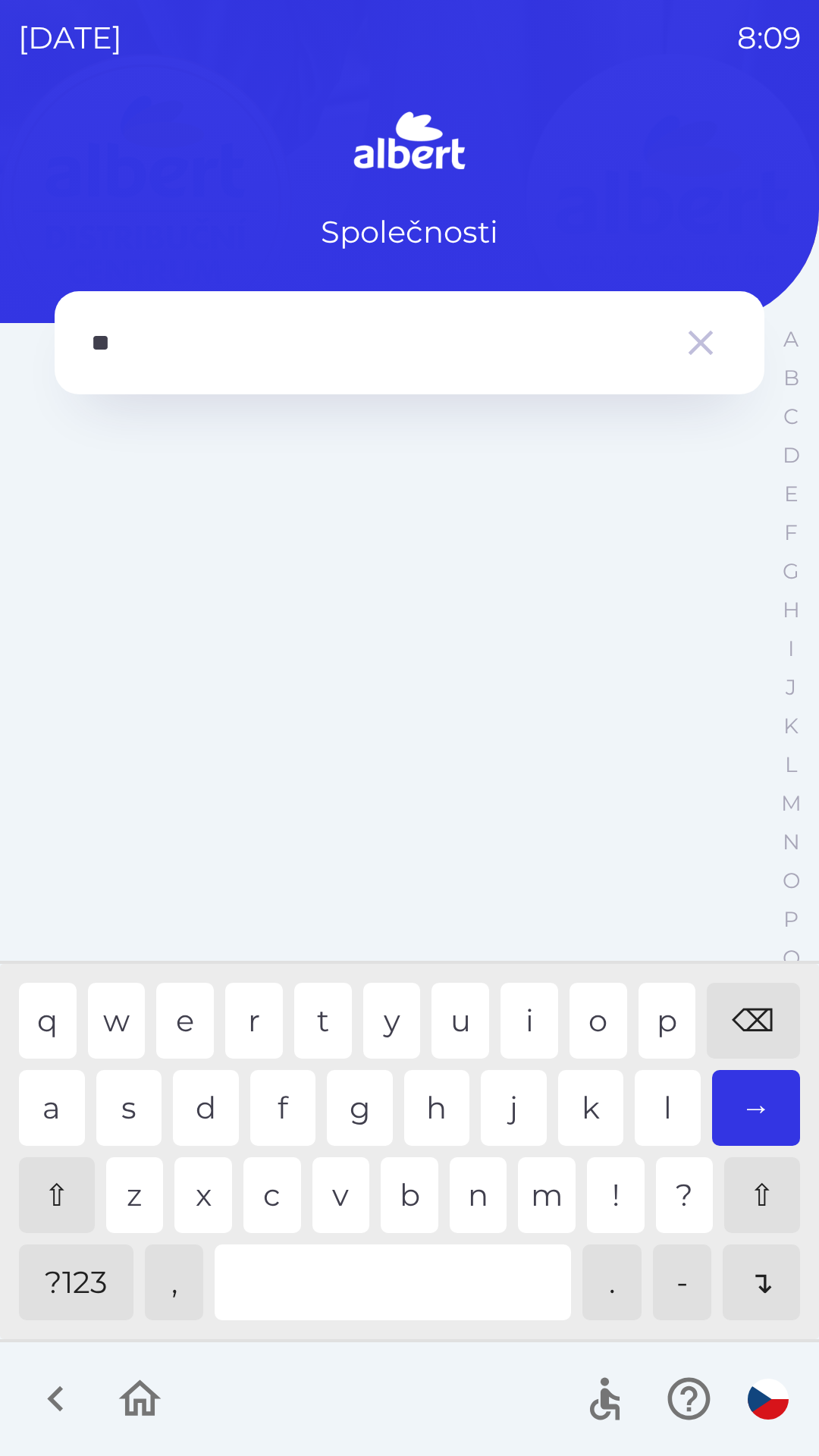
click at [257, 1018] on div "r" at bounding box center [255, 1020] width 58 height 75
type input "*"
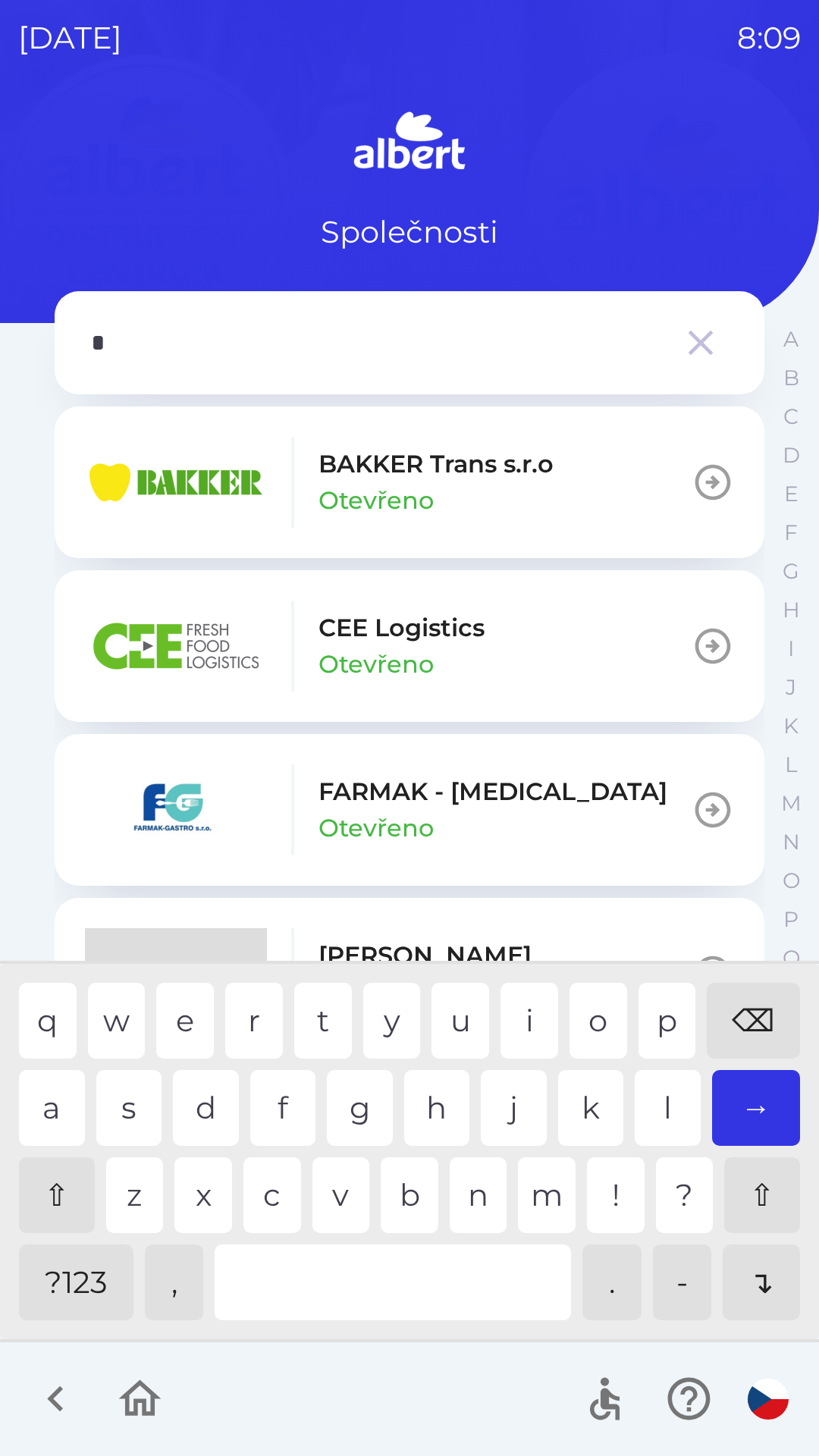
click at [751, 1034] on div "⌫" at bounding box center [754, 1020] width 93 height 75
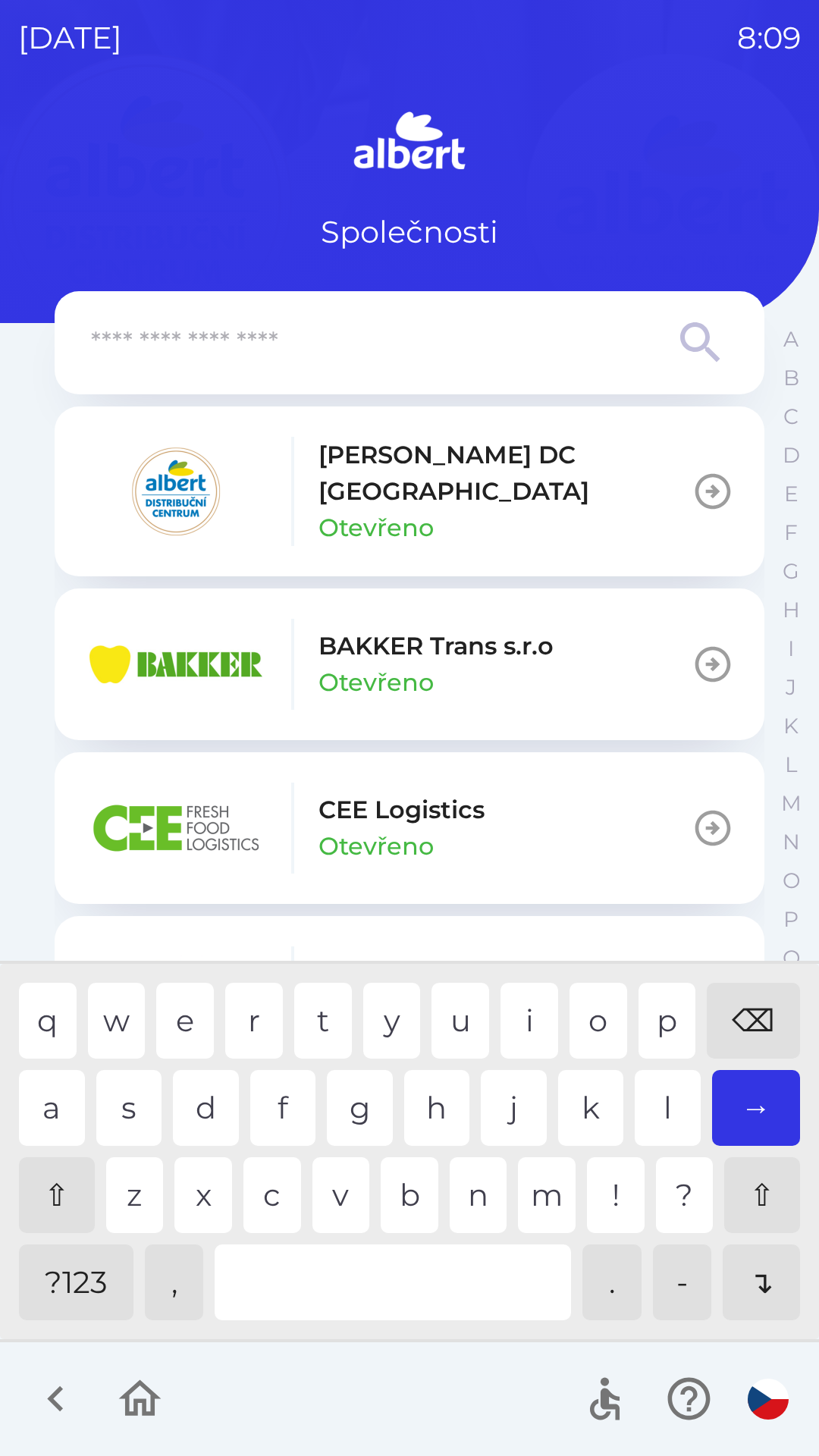
click at [587, 661] on button "BAKKER Trans s.r.o Otevřeno" at bounding box center [410, 664] width 710 height 152
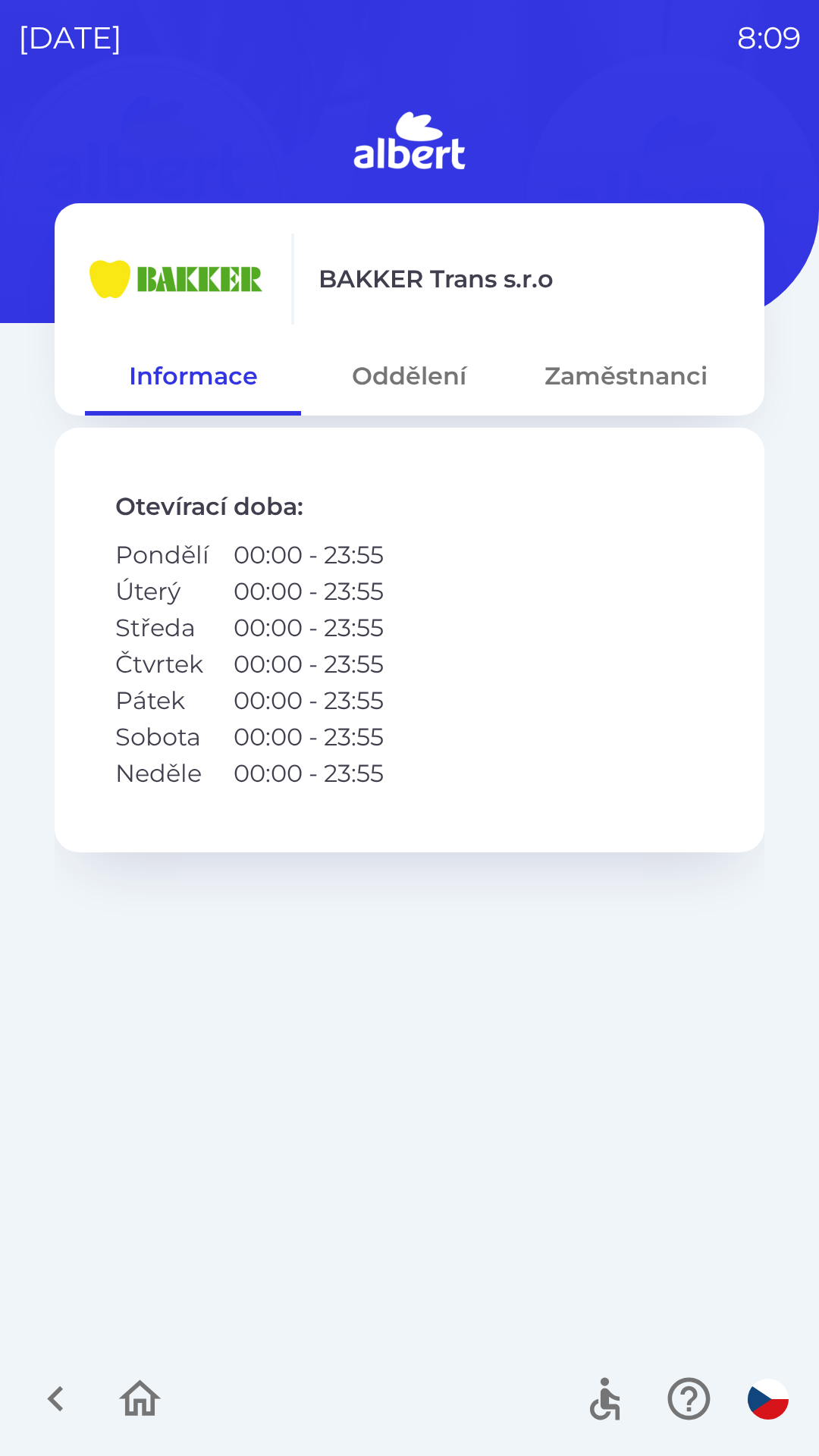
click at [616, 380] on button "Zaměstnanci" at bounding box center [625, 376] width 216 height 55
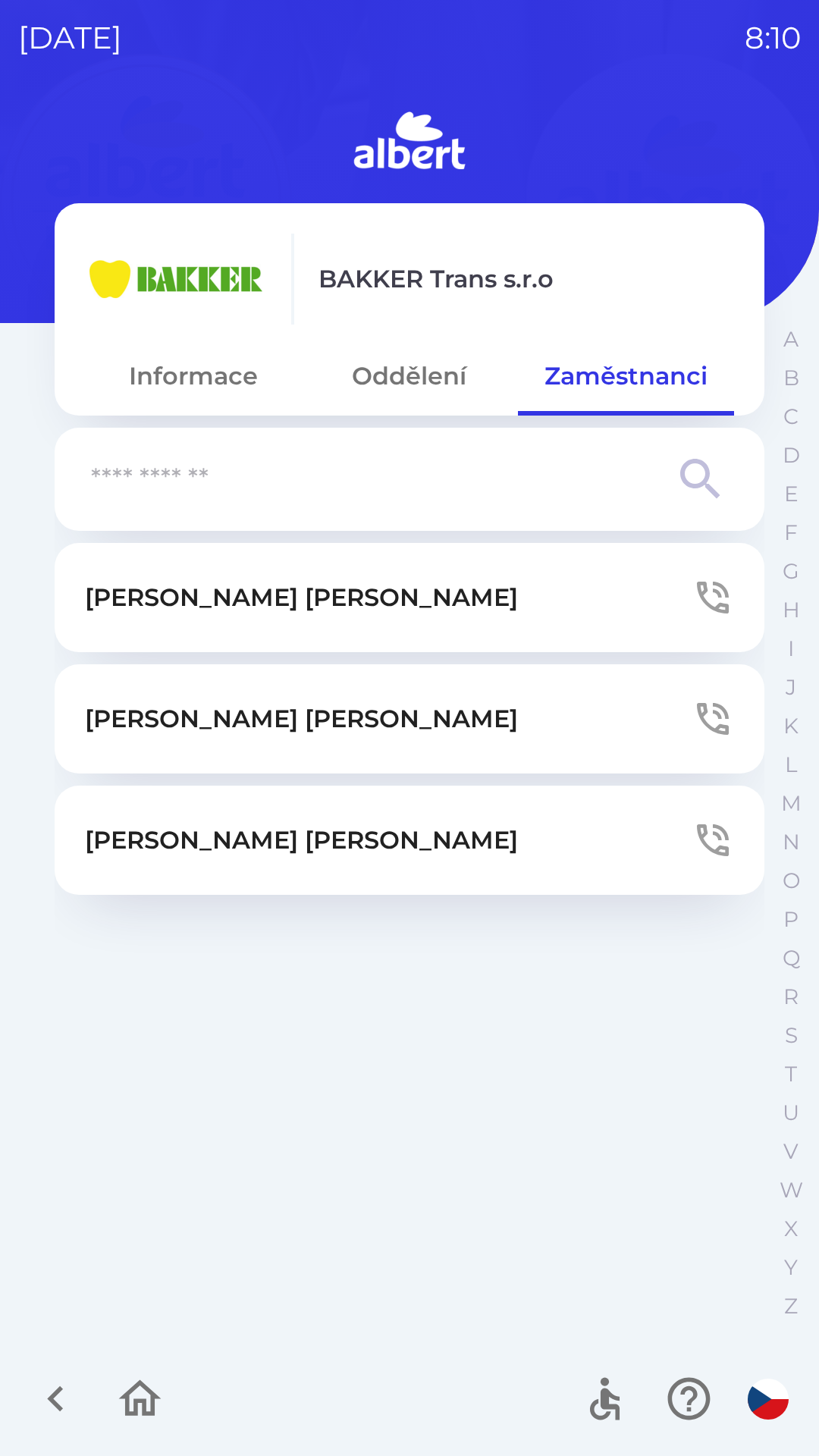
click at [706, 722] on icon "button" at bounding box center [713, 719] width 32 height 32
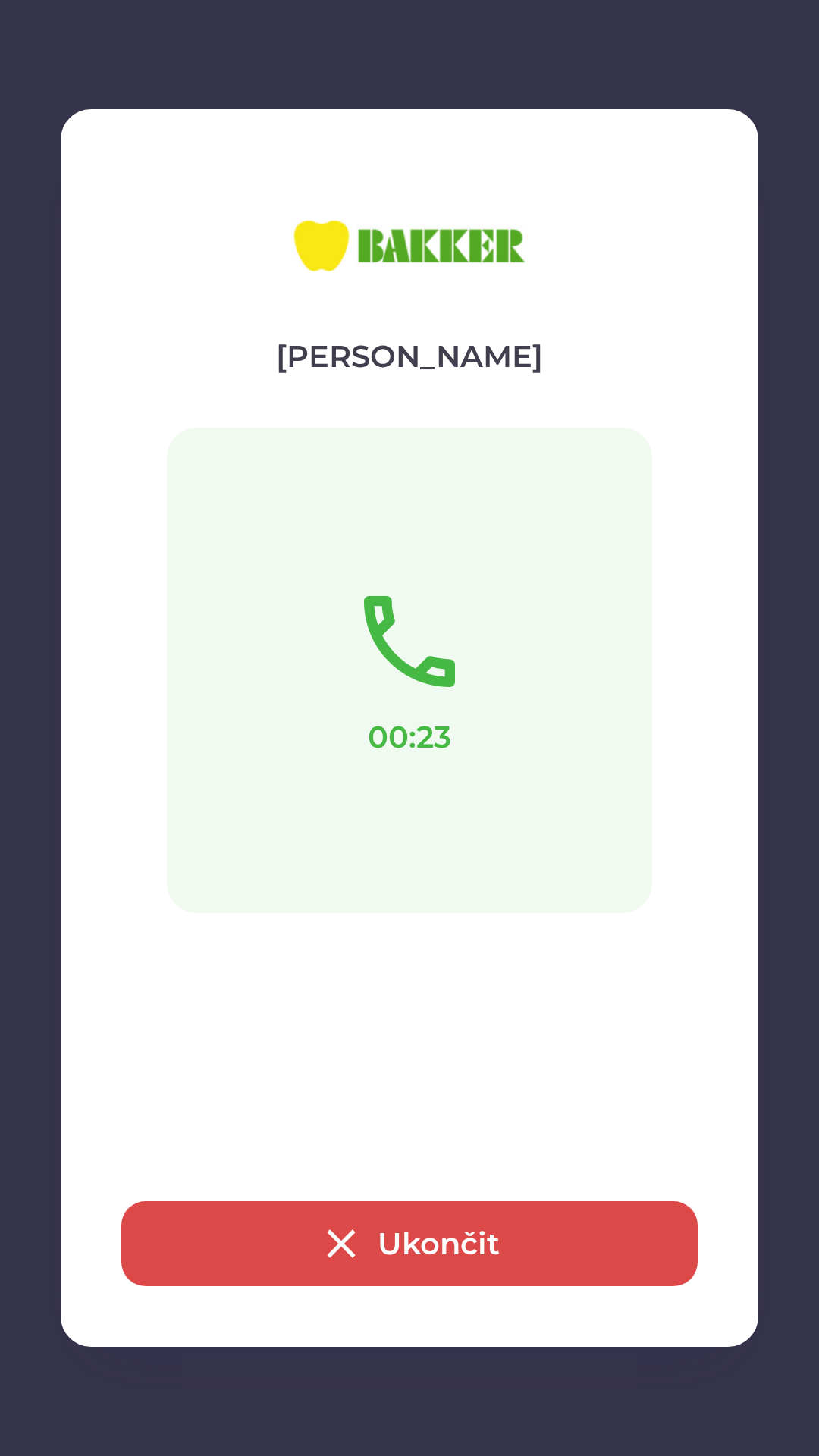
click at [368, 1244] on button "Ukončit" at bounding box center [410, 1243] width 577 height 85
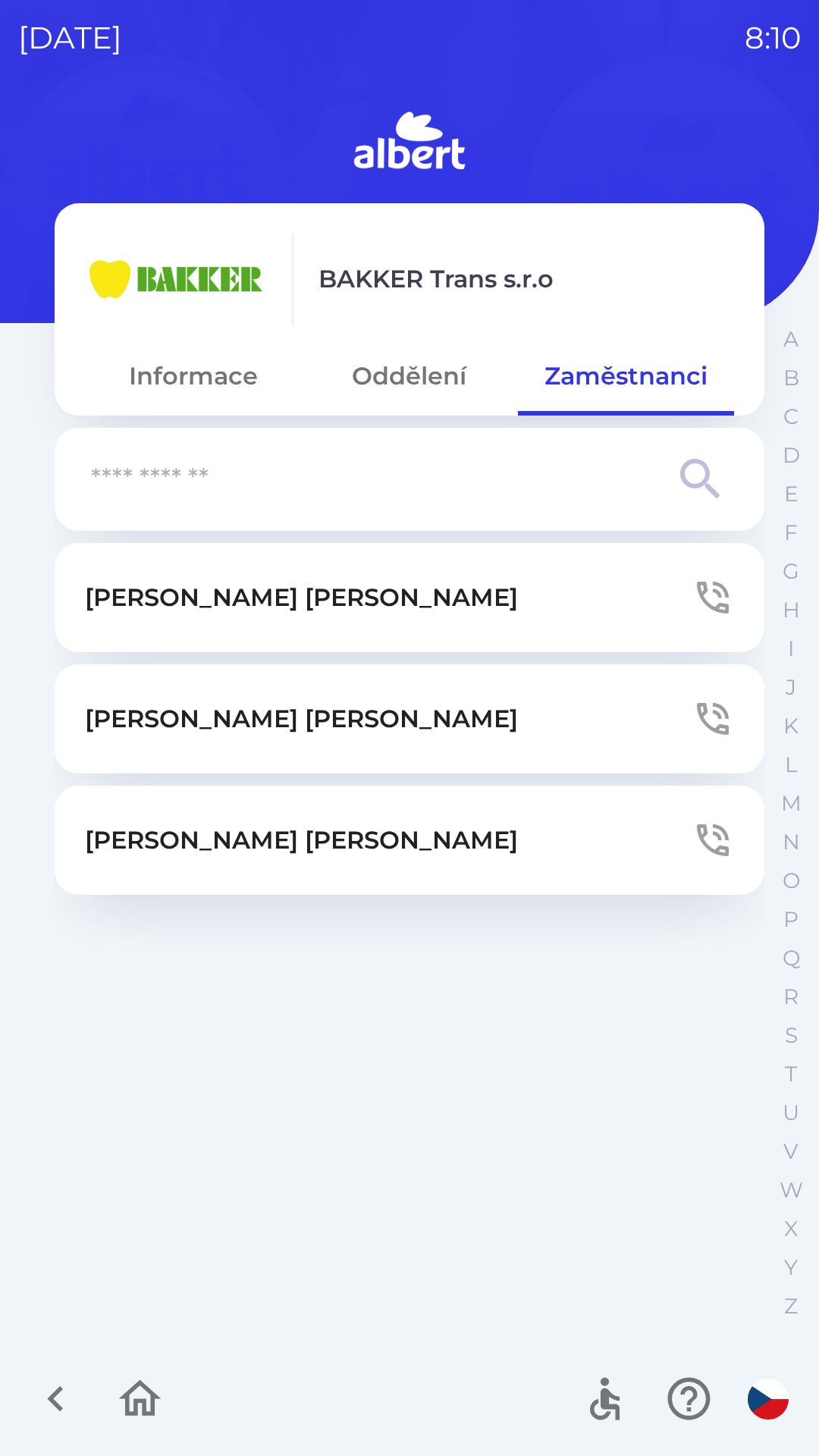
click at [56, 1386] on icon "button" at bounding box center [55, 1398] width 51 height 51
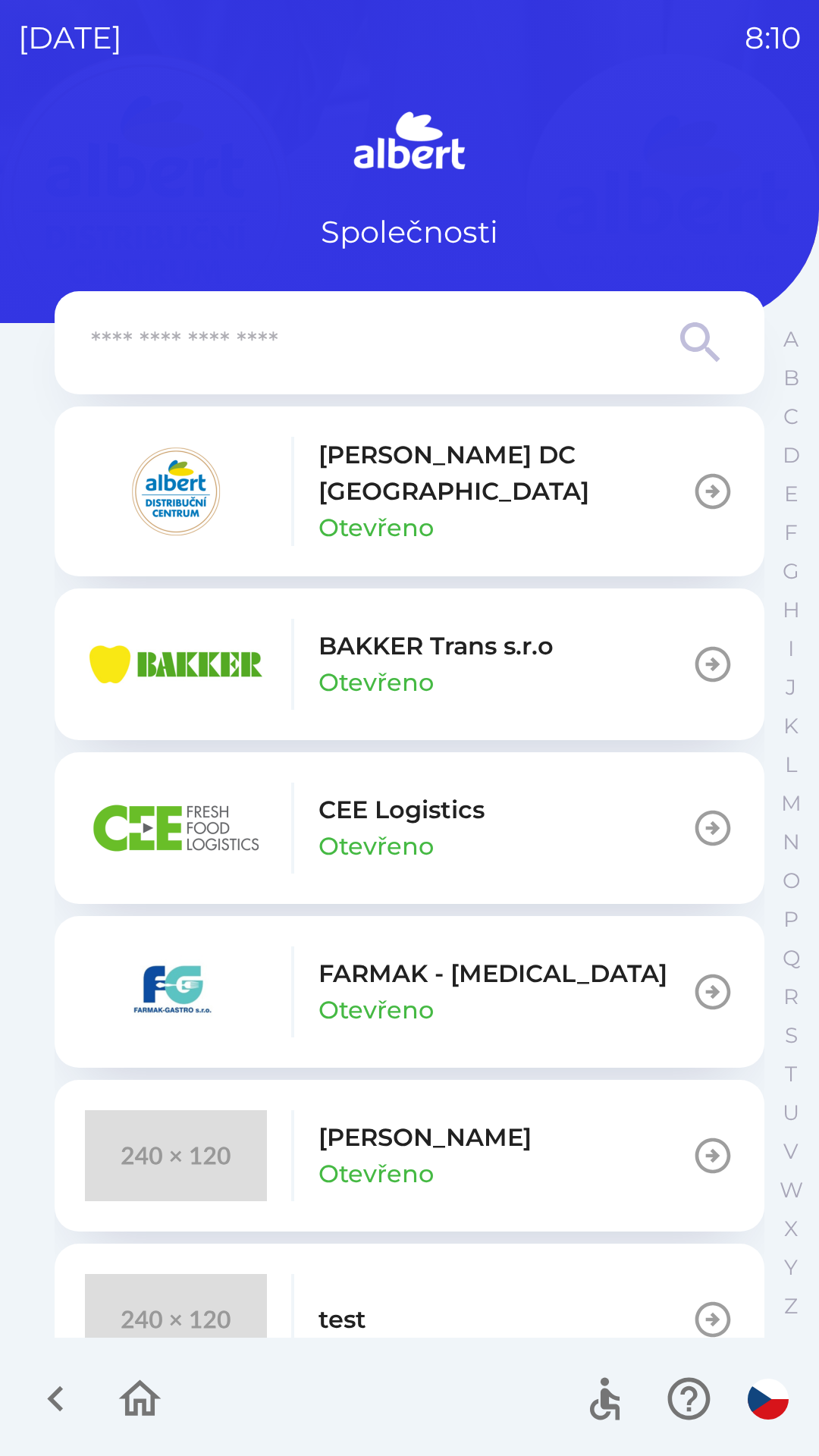
click at [47, 1391] on icon "button" at bounding box center [55, 1398] width 51 height 51
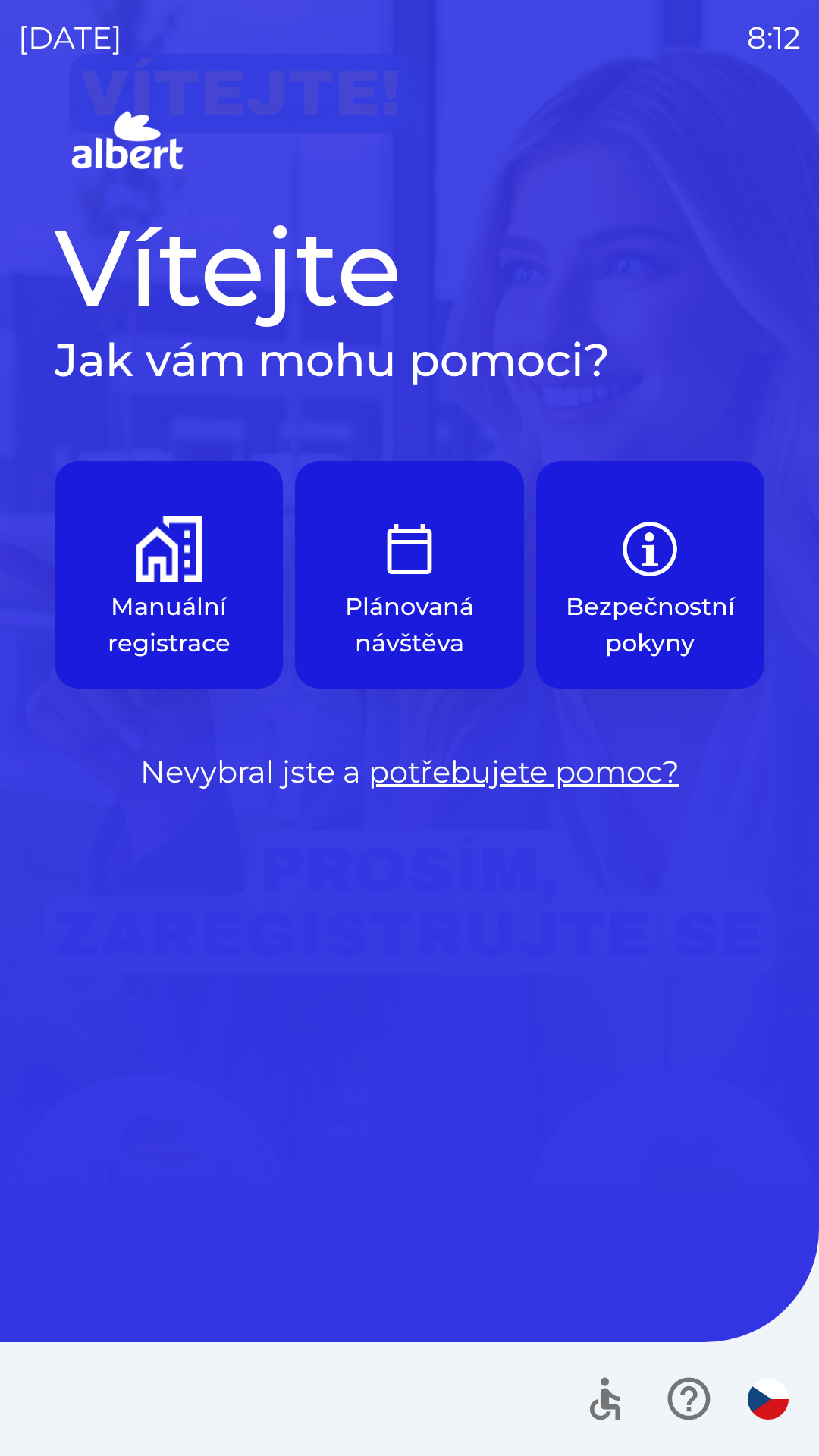
click at [444, 552] on button "Plánovaná návštěva" at bounding box center [410, 574] width 228 height 227
click at [419, 553] on img "button" at bounding box center [410, 548] width 67 height 67
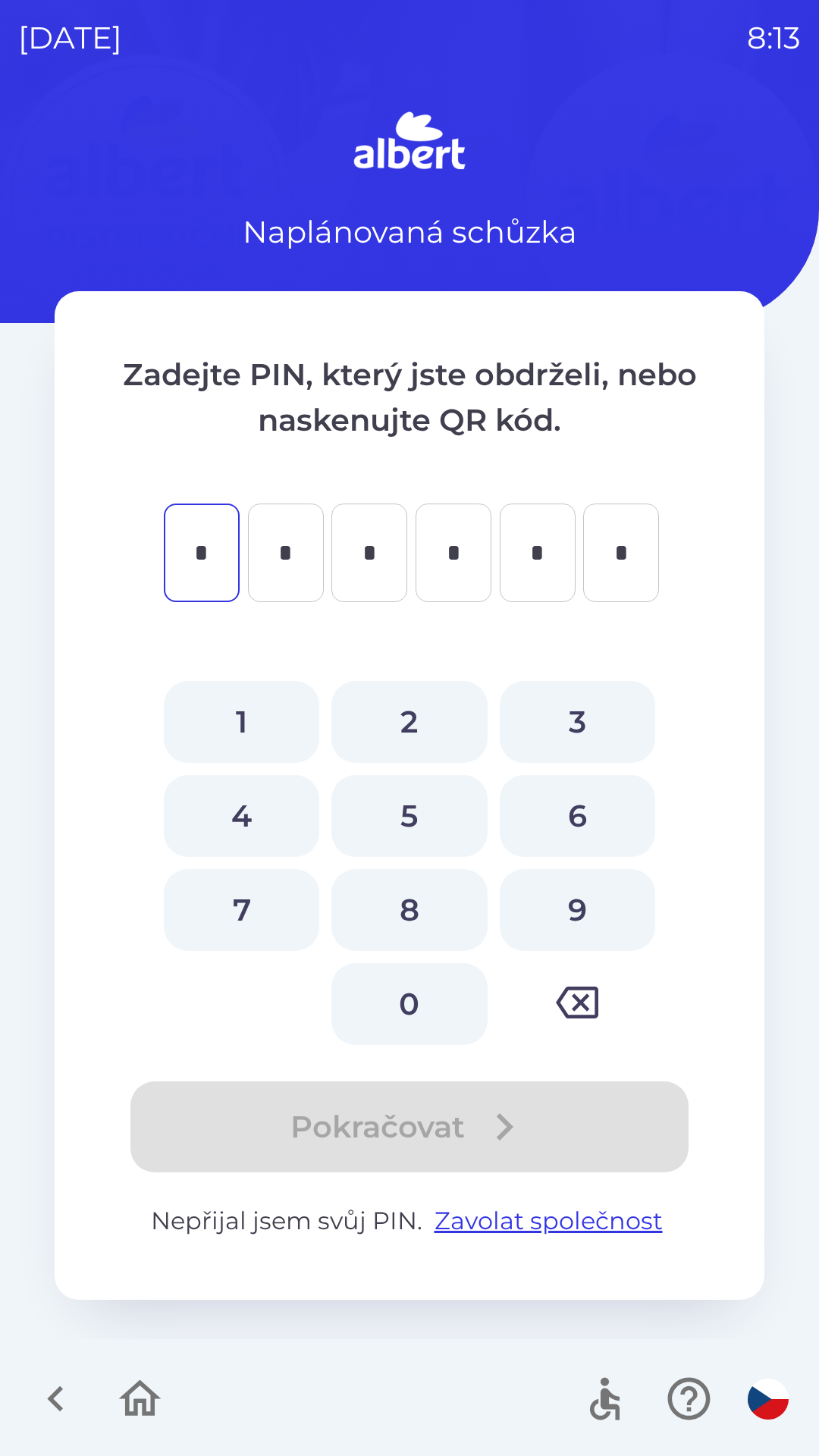
click at [420, 814] on button "5" at bounding box center [410, 816] width 156 height 82
type input "*"
click at [414, 719] on button "2" at bounding box center [410, 722] width 156 height 82
type input "*"
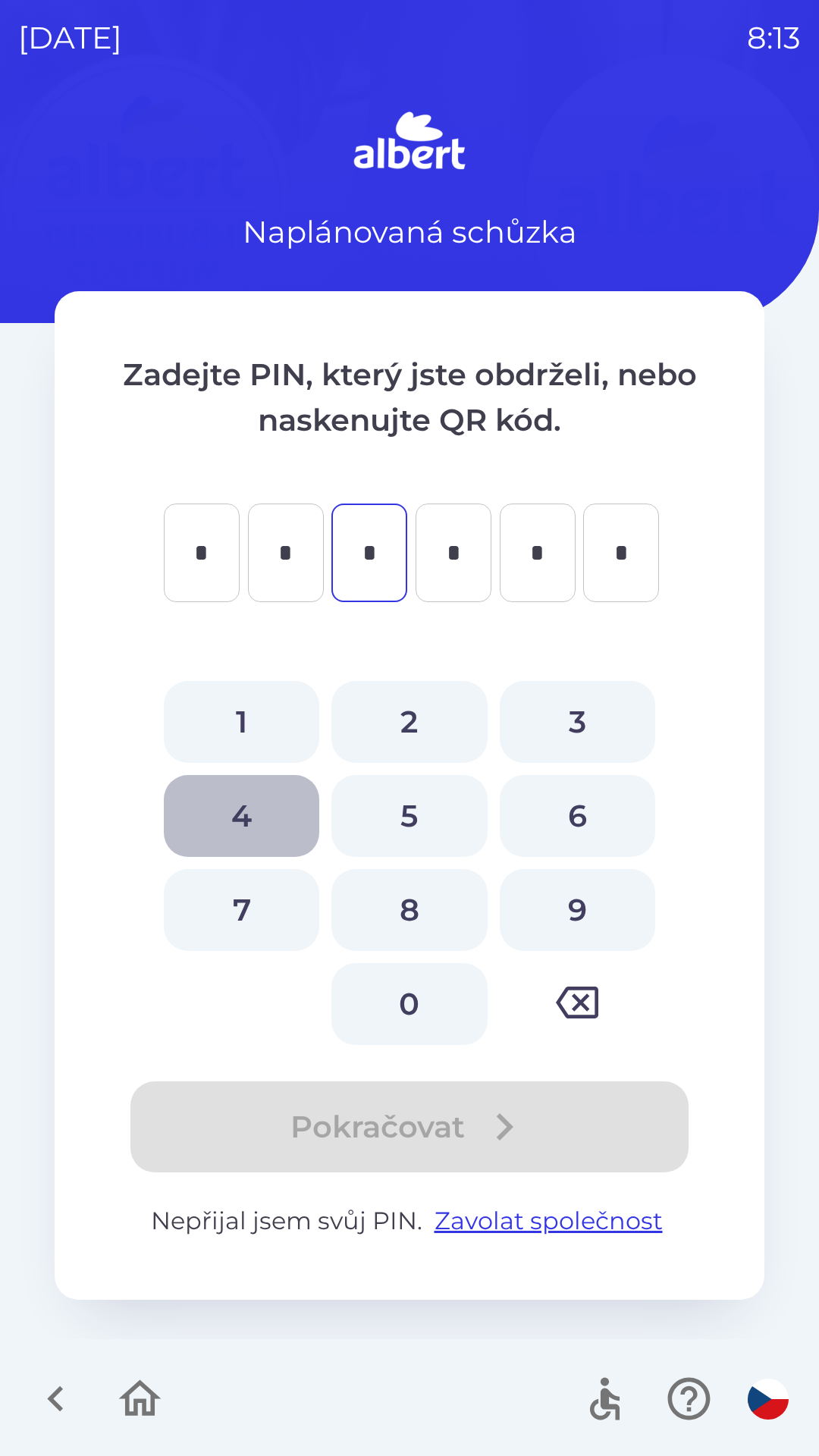
click at [239, 789] on button "4" at bounding box center [242, 816] width 156 height 82
type input "*"
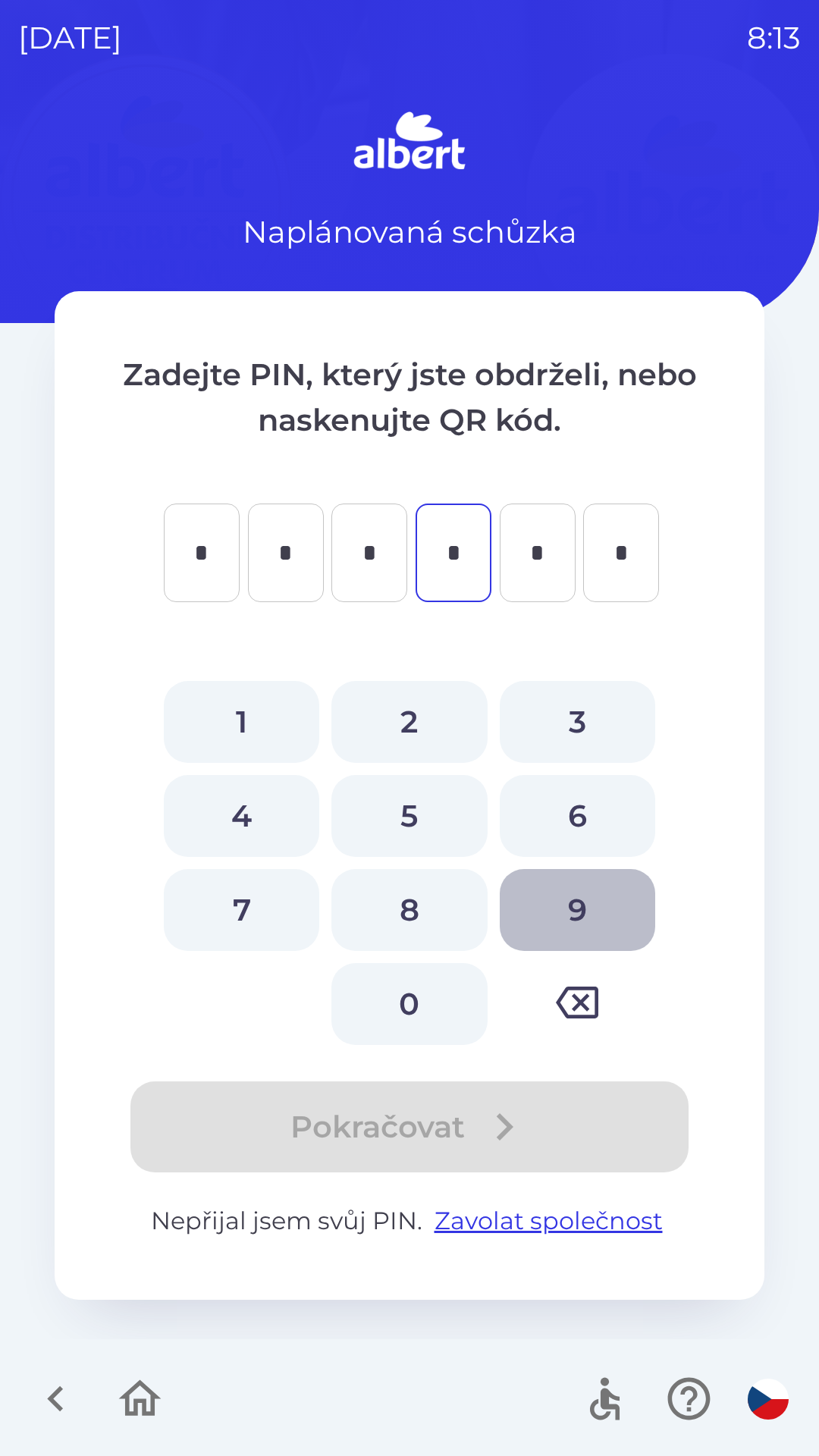
click at [596, 885] on button "9" at bounding box center [578, 910] width 156 height 82
type input "*"
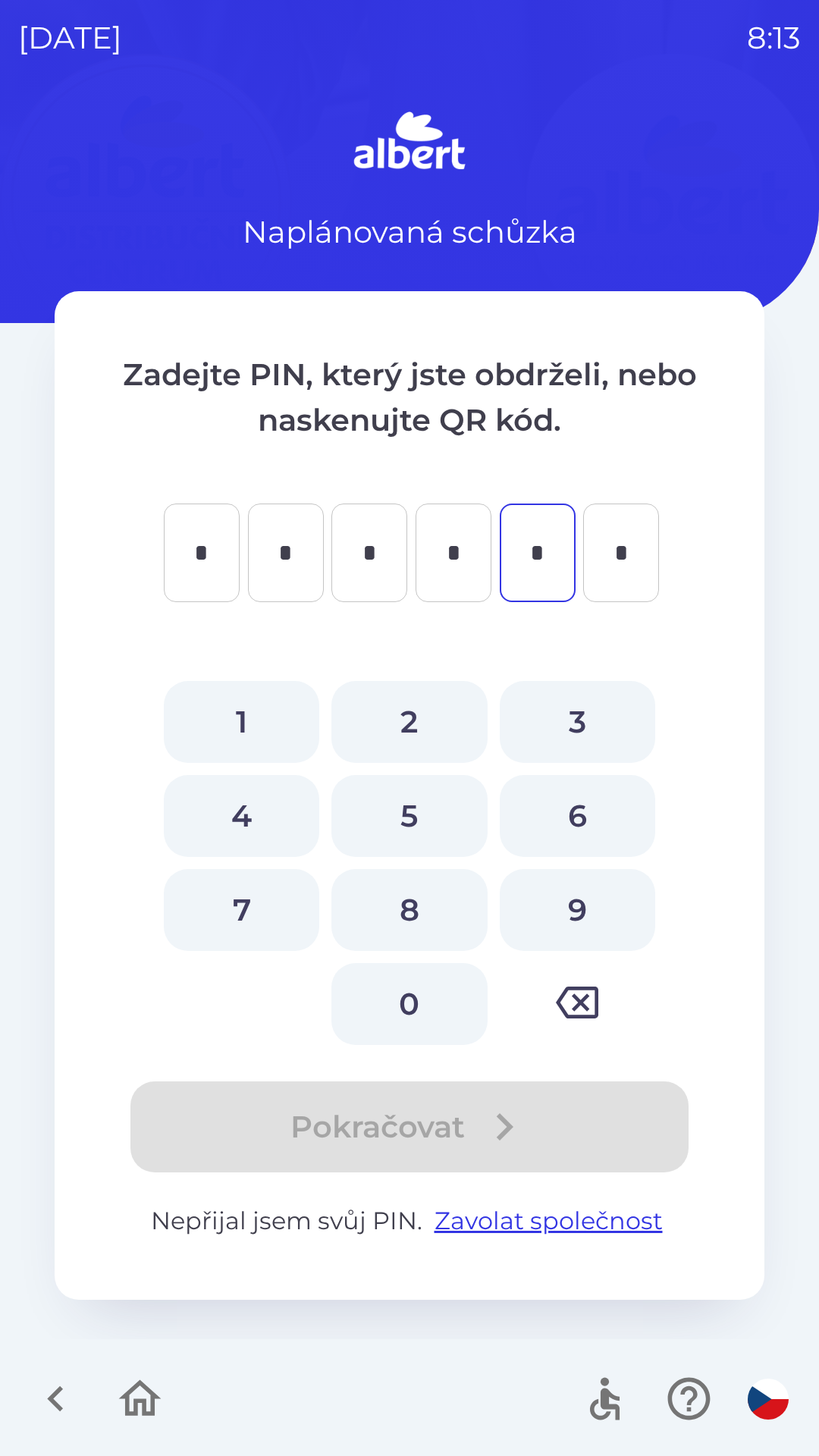
click at [418, 715] on button "2" at bounding box center [410, 722] width 156 height 82
type input "*"
click at [414, 900] on button "8" at bounding box center [410, 910] width 156 height 82
type input "*"
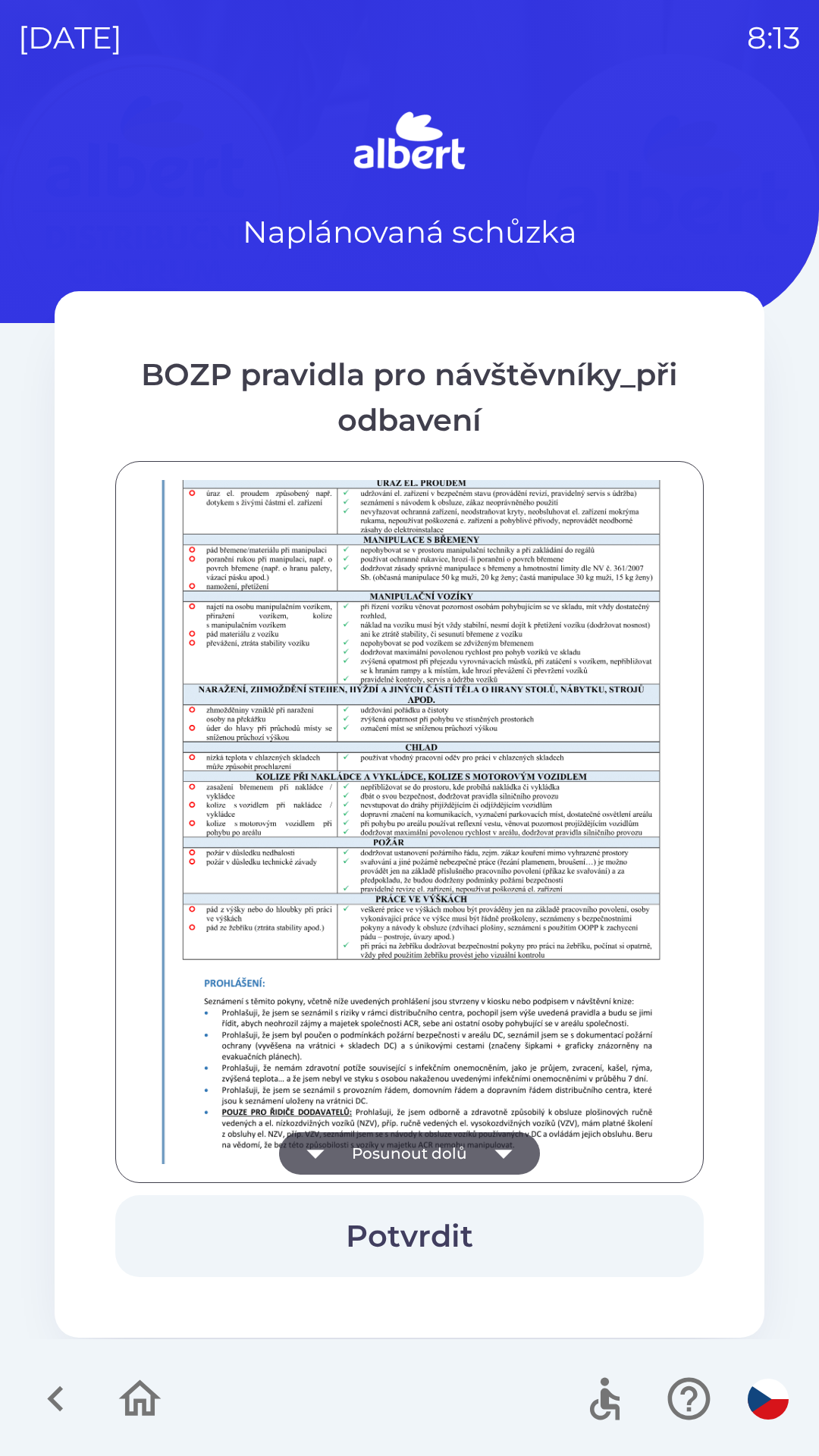
scroll to position [1064, 0]
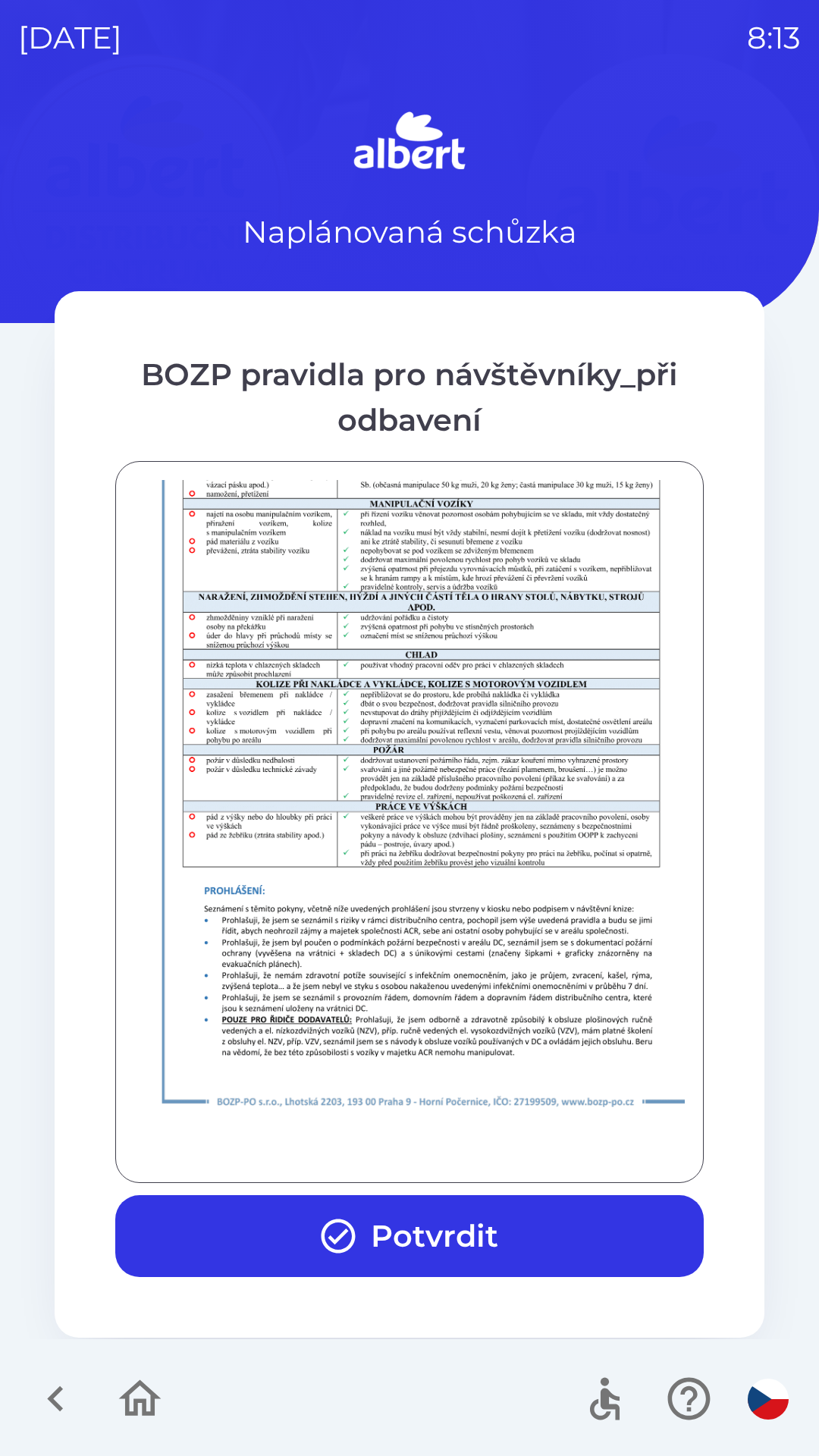
click at [448, 1226] on button "Potvrdit" at bounding box center [410, 1236] width 589 height 82
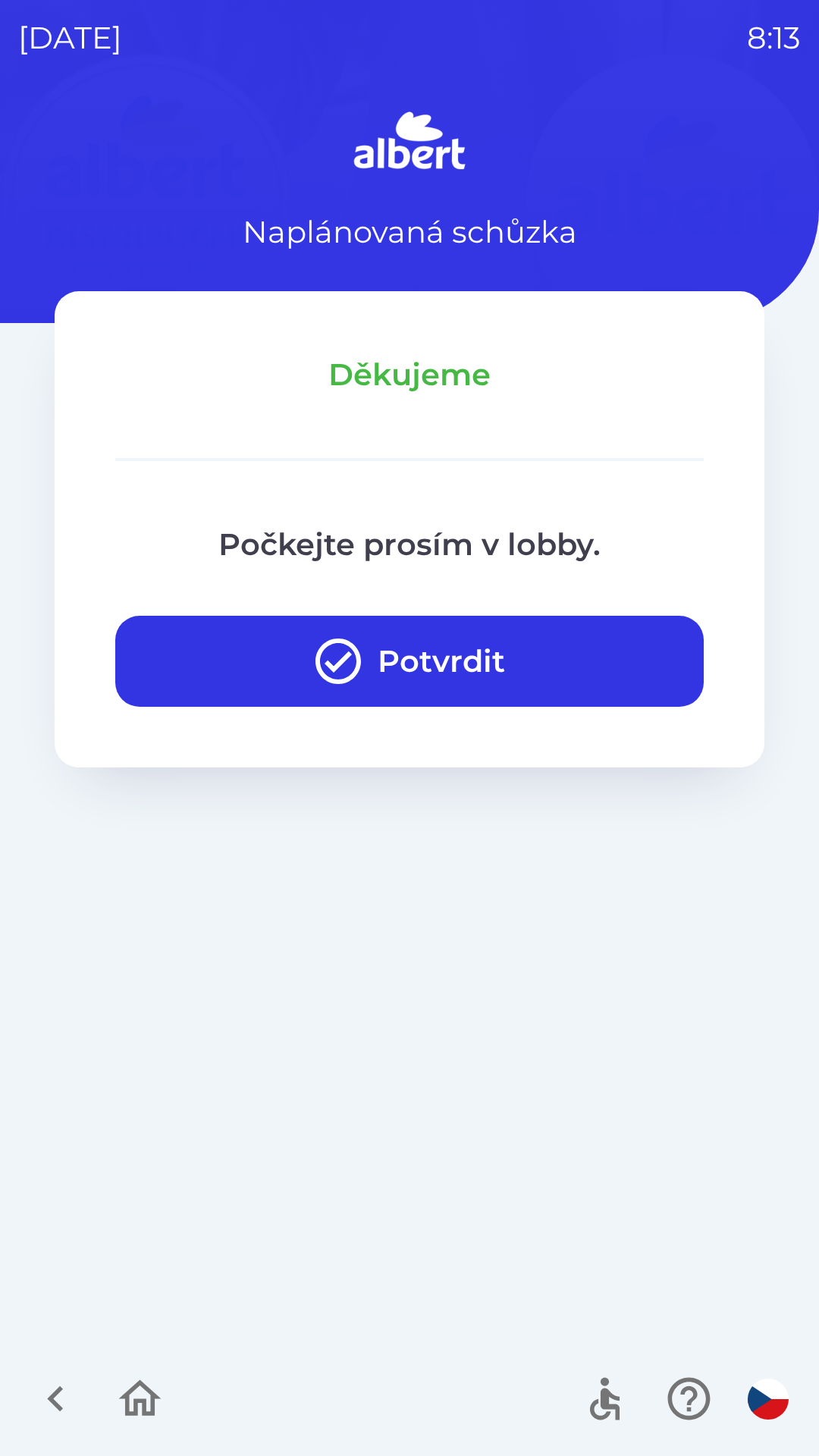
click at [462, 664] on button "Potvrdit" at bounding box center [410, 661] width 589 height 91
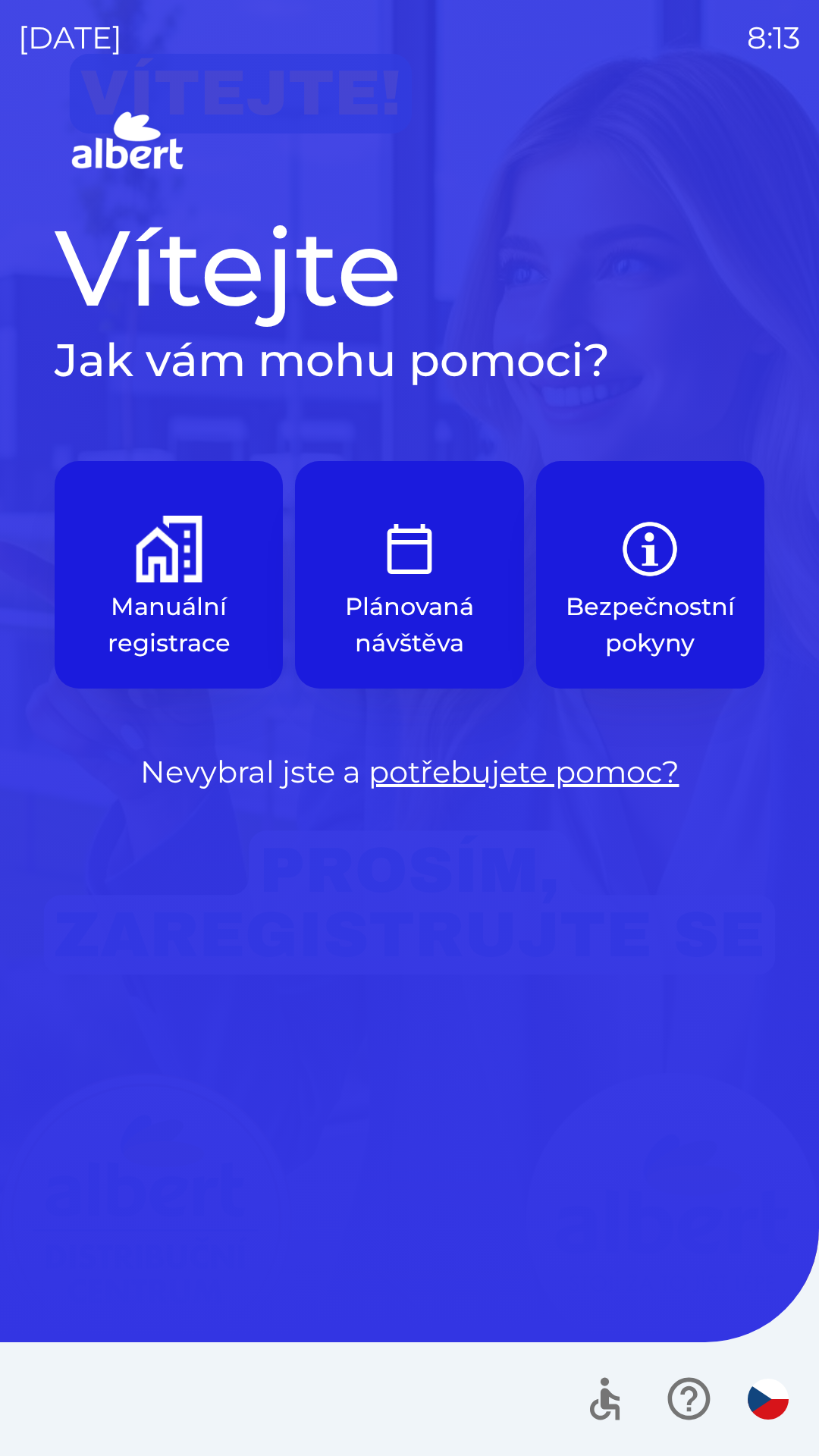
click at [415, 584] on button "Plánovaná návštěva" at bounding box center [410, 574] width 228 height 227
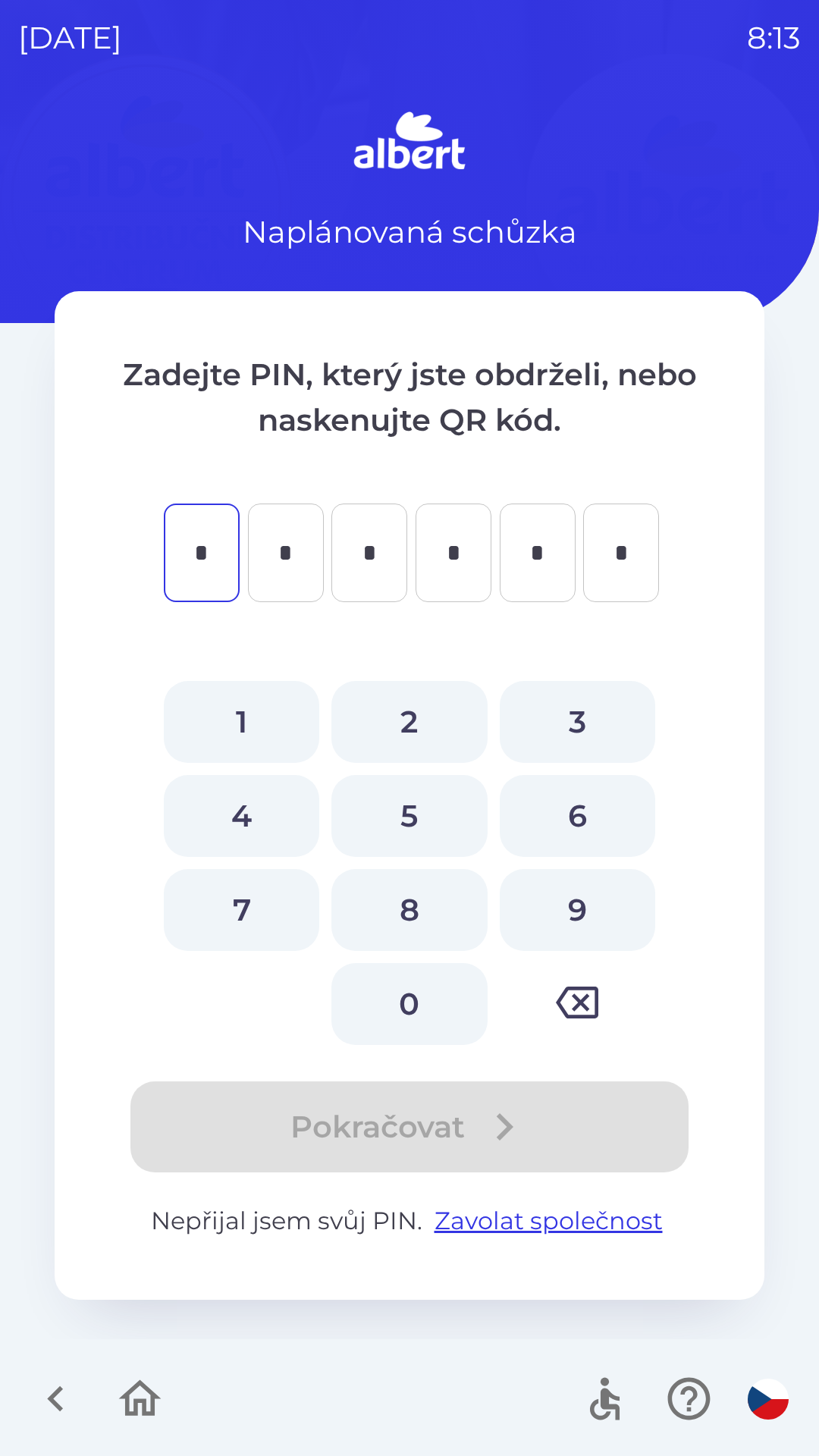
click at [597, 712] on button "3" at bounding box center [578, 722] width 156 height 82
type input "*"
click at [587, 714] on button "3" at bounding box center [578, 722] width 156 height 82
type input "*"
click at [414, 1006] on button "0" at bounding box center [410, 1004] width 156 height 82
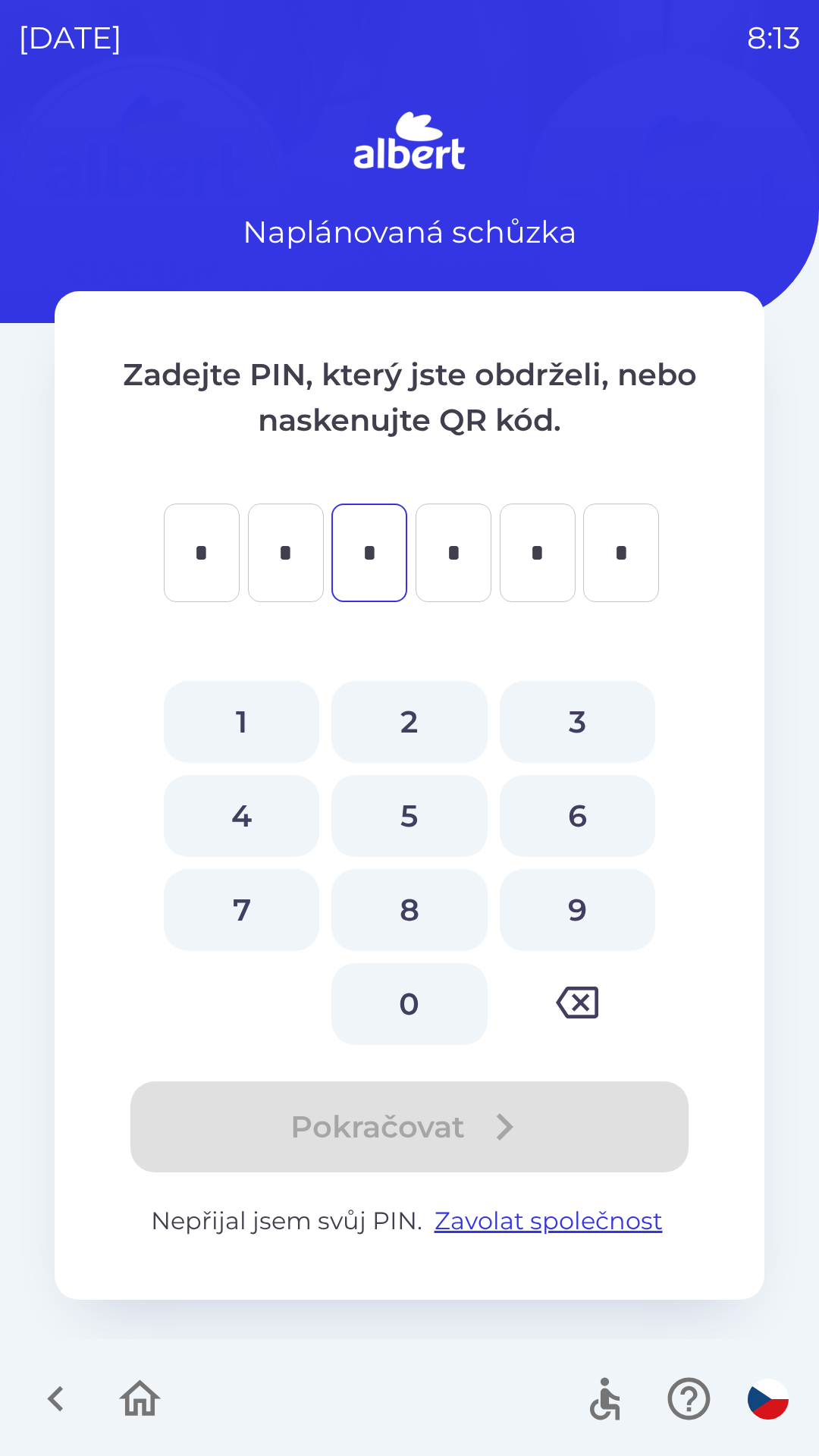
type input "*"
click at [437, 709] on button "2" at bounding box center [410, 722] width 156 height 82
type input "*"
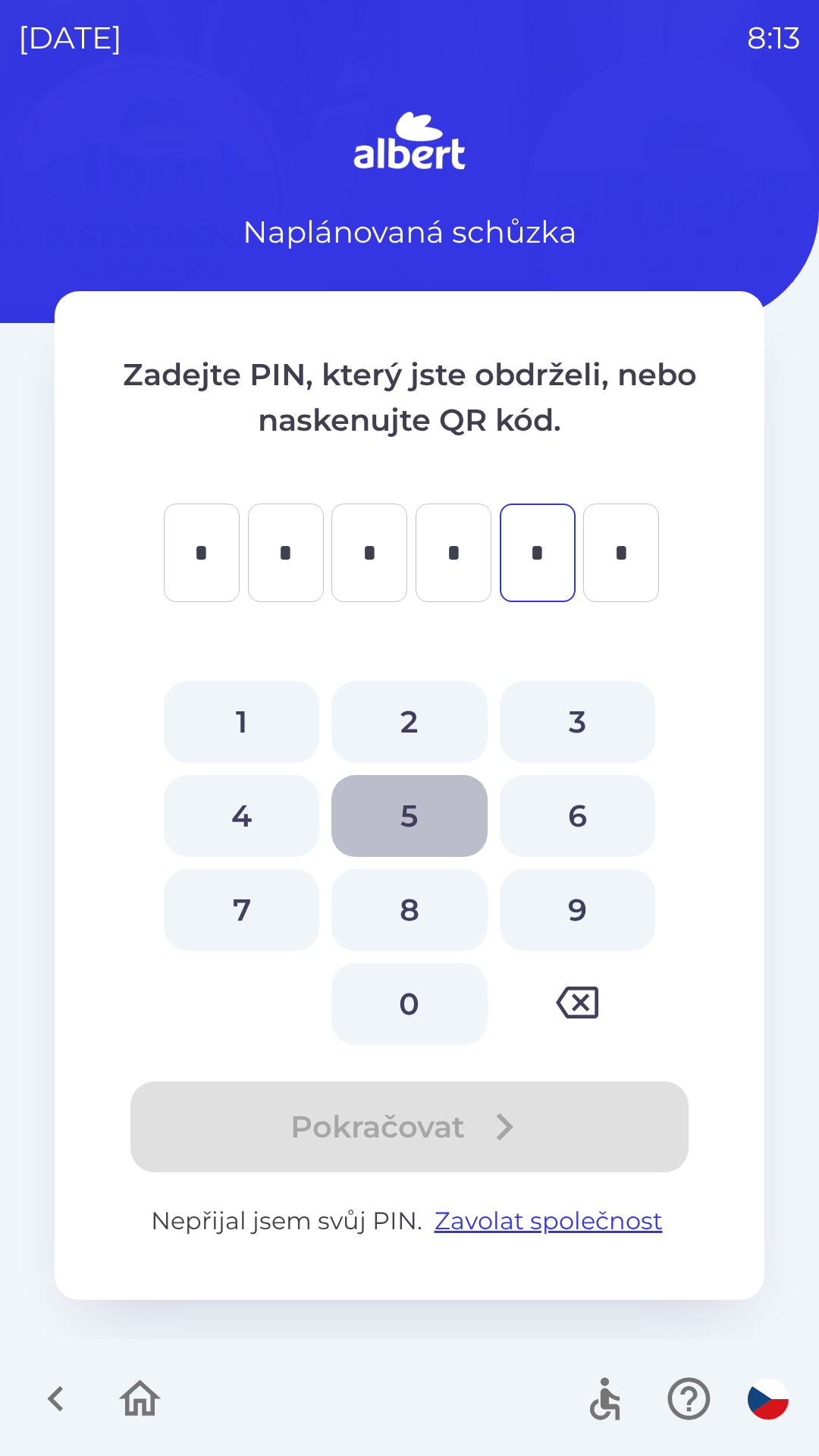
click at [426, 809] on button "5" at bounding box center [410, 816] width 156 height 82
type input "*"
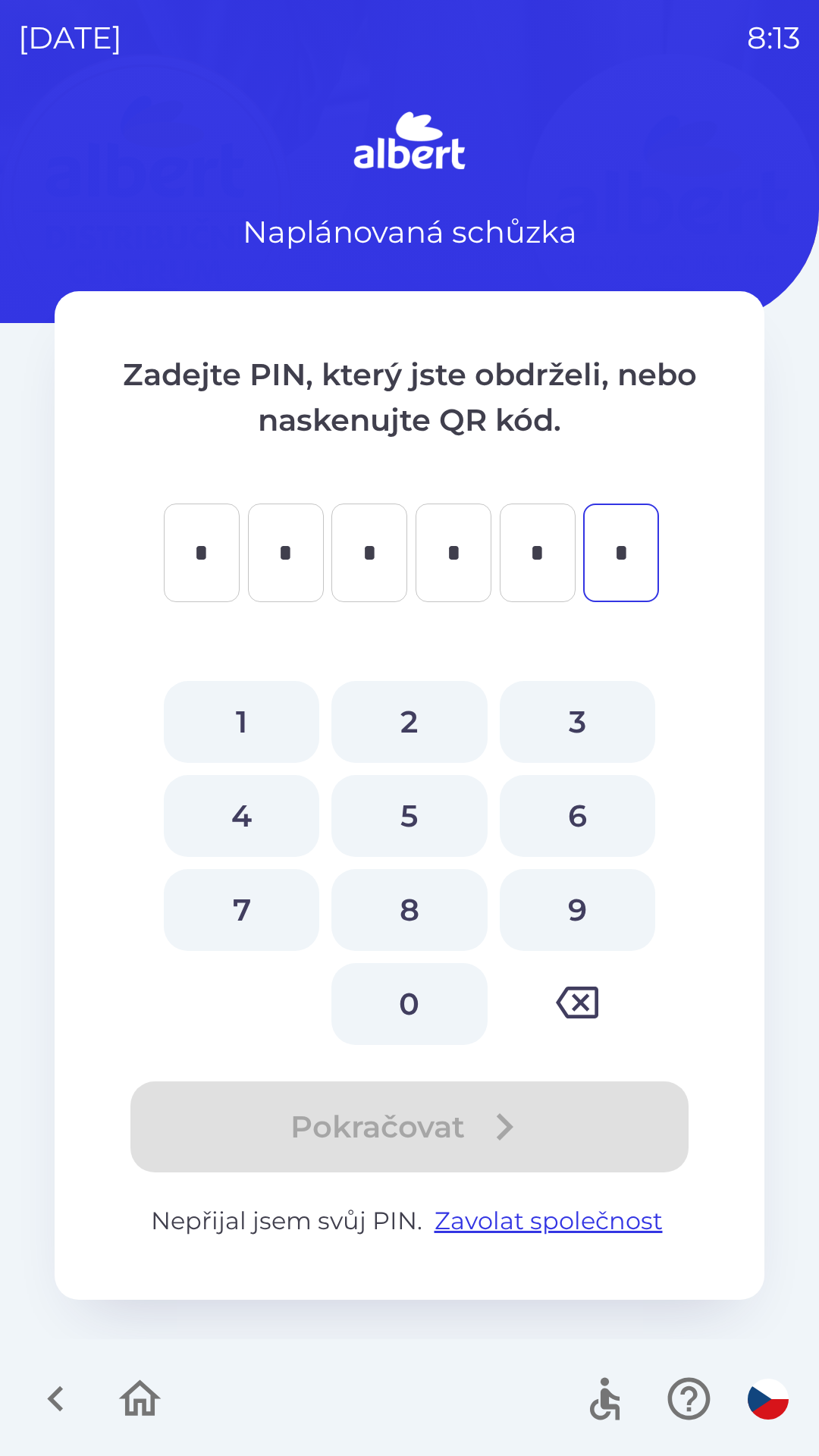
click at [412, 730] on button "2" at bounding box center [410, 722] width 156 height 82
type input "*"
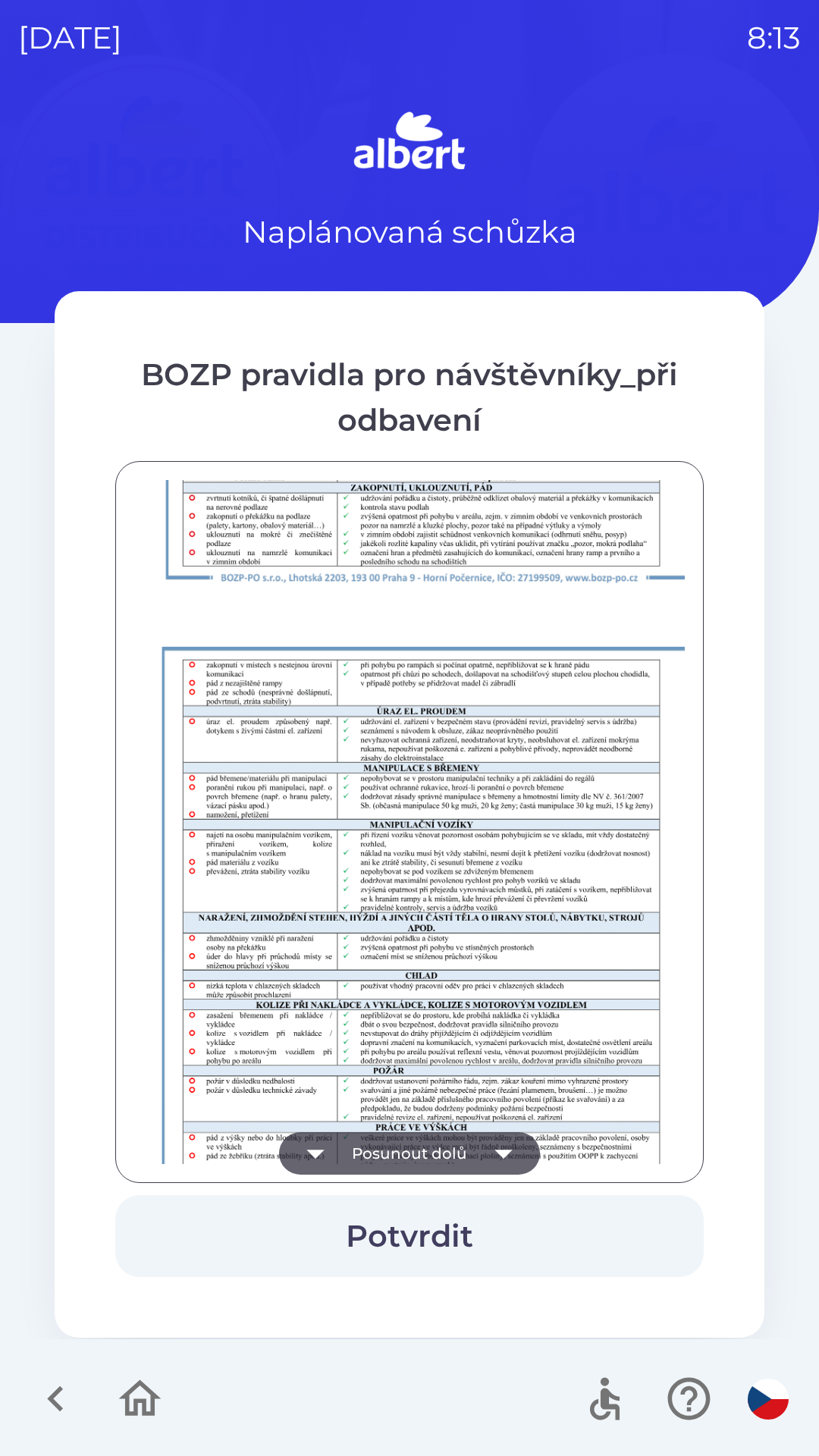
scroll to position [1064, 0]
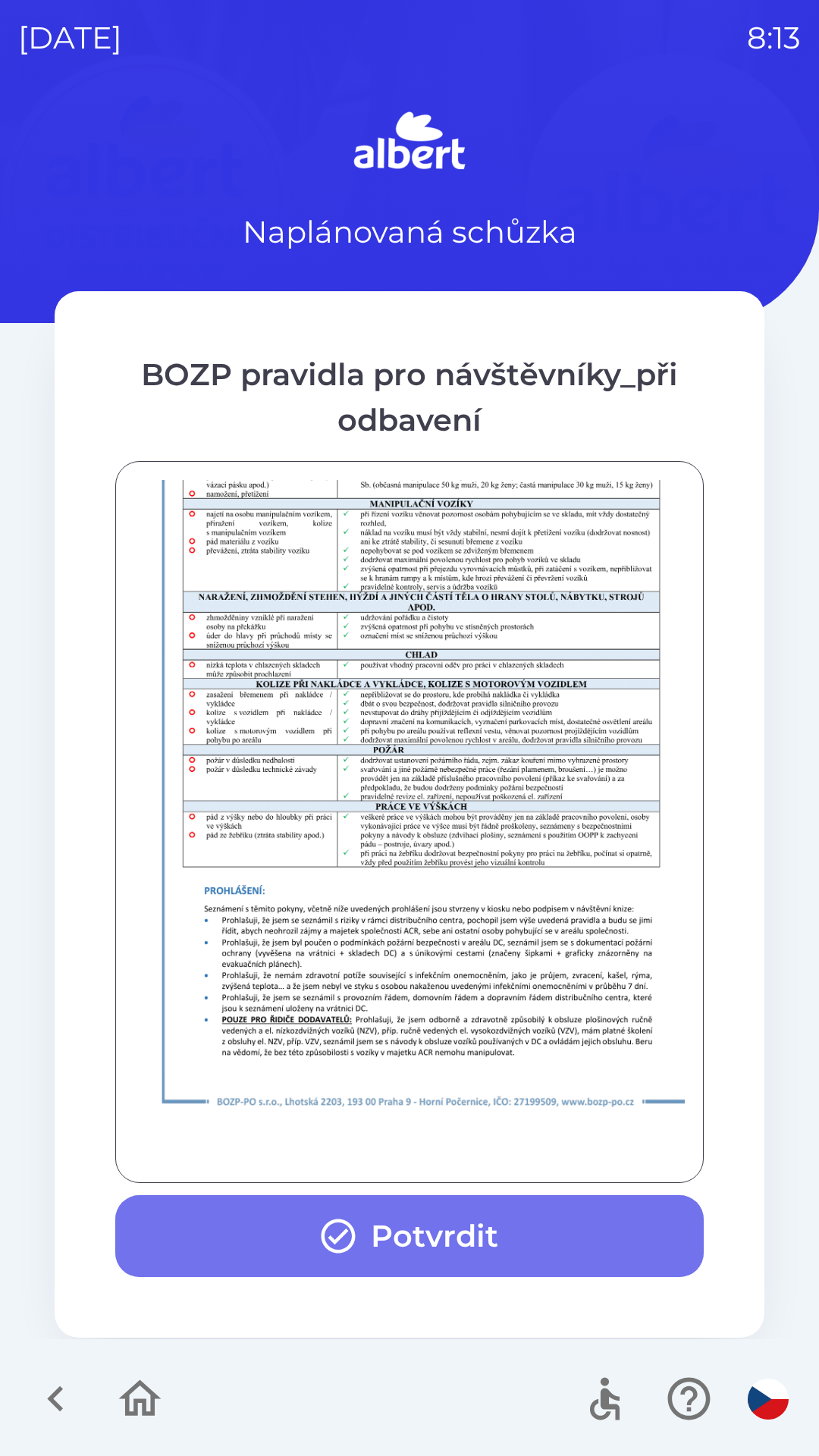
click at [430, 1238] on button "Potvrdit" at bounding box center [410, 1236] width 589 height 82
